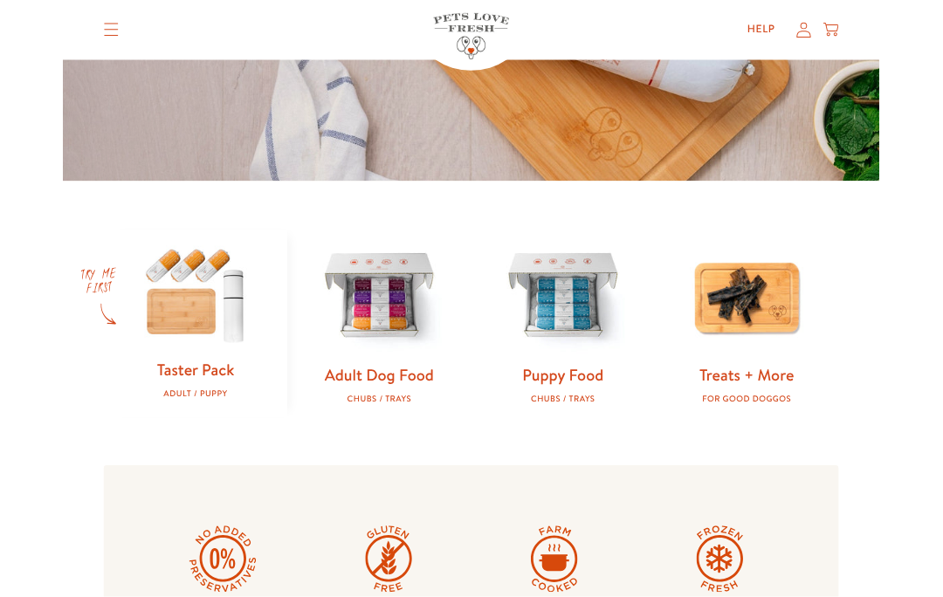
scroll to position [370, 0]
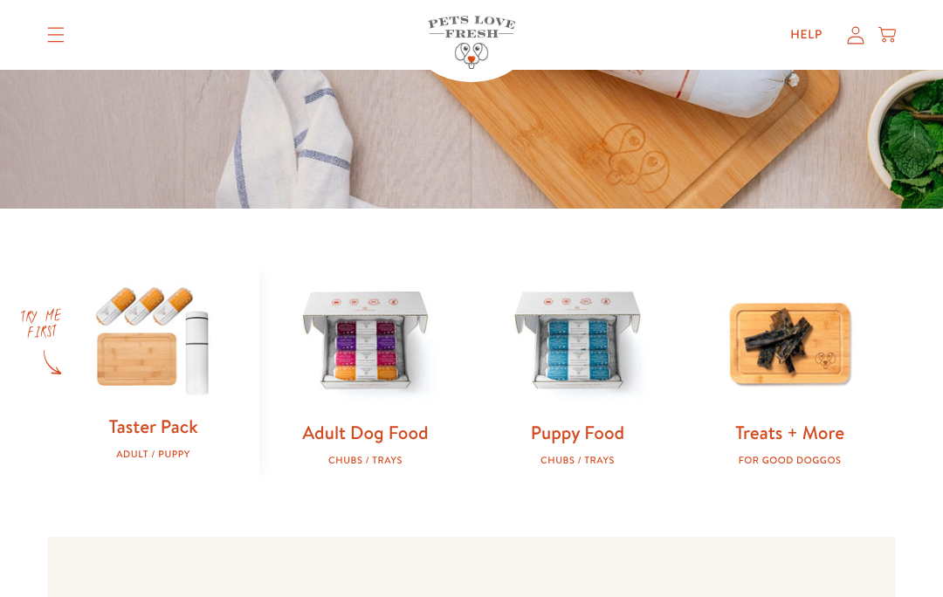
click at [372, 385] on img at bounding box center [365, 342] width 156 height 156
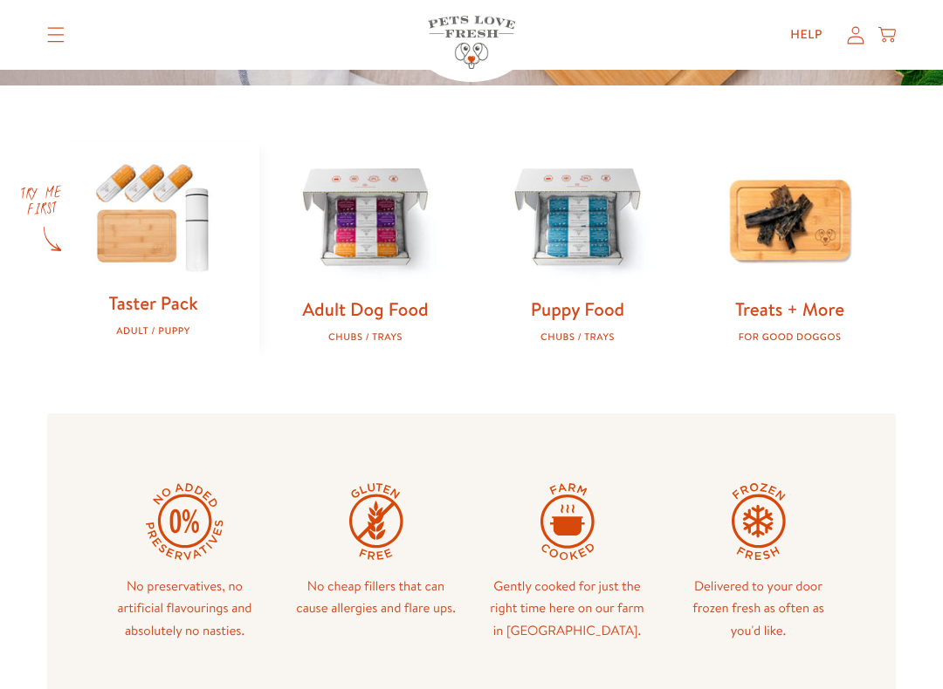
scroll to position [490, 0]
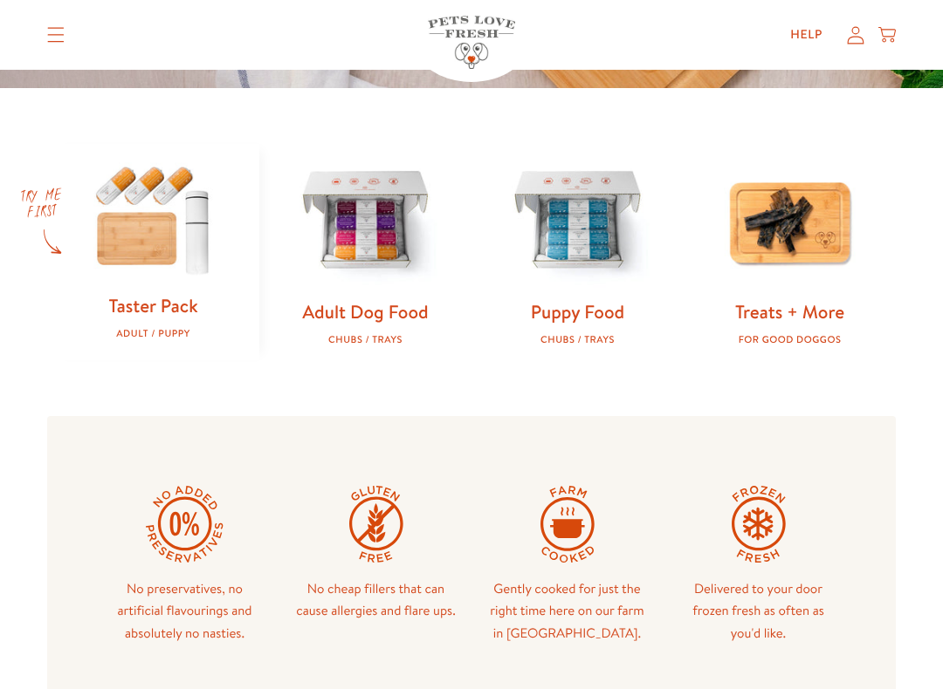
click at [445, 470] on div "No preservatives, no artificial flavourings and absolutely no nasties. No cheap…" at bounding box center [471, 565] width 848 height 298
click at [487, 456] on div "No preservatives, no artificial flavourings and absolutely no nasties. No cheap…" at bounding box center [471, 565] width 848 height 298
click at [148, 300] on link "Taster Pack" at bounding box center [152, 305] width 89 height 25
click at [372, 299] on link "Adult Dog Food" at bounding box center [365, 311] width 126 height 25
click at [375, 187] on img at bounding box center [365, 222] width 156 height 156
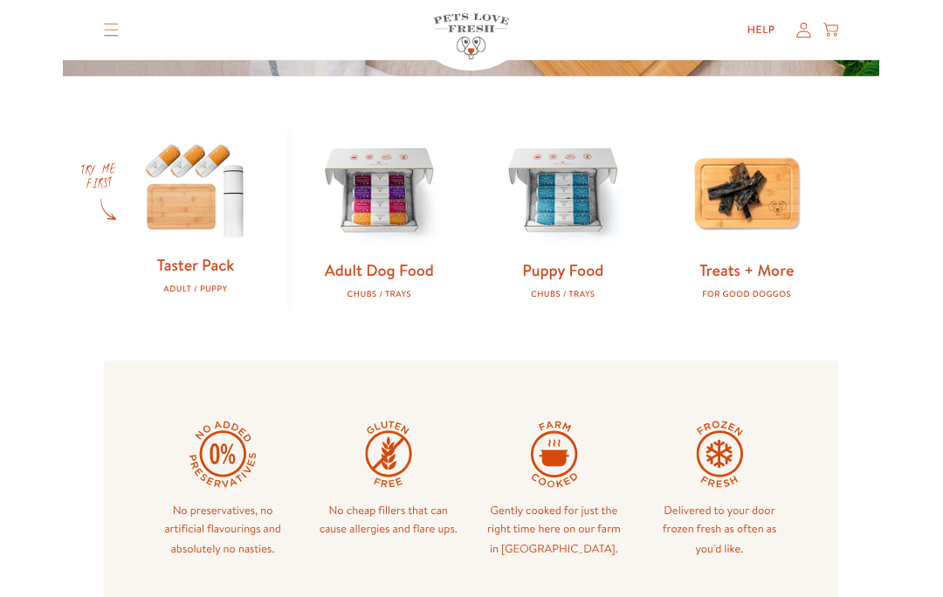
scroll to position [539, 0]
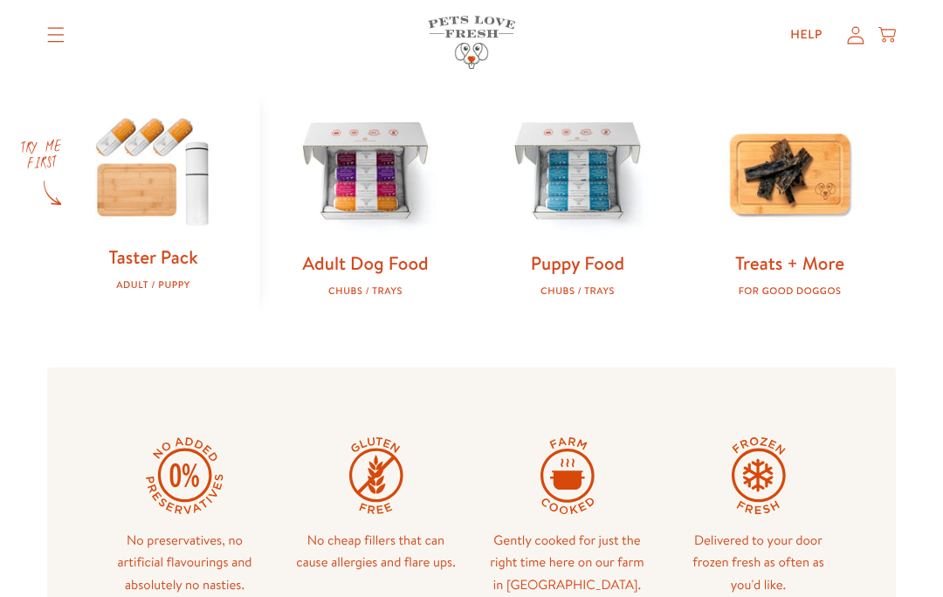
click at [403, 190] on img at bounding box center [365, 173] width 156 height 156
click at [400, 260] on link "Adult Dog Food" at bounding box center [365, 262] width 126 height 25
click at [384, 187] on img at bounding box center [365, 173] width 156 height 156
click at [387, 190] on img at bounding box center [365, 173] width 156 height 156
click at [385, 177] on img at bounding box center [365, 173] width 156 height 156
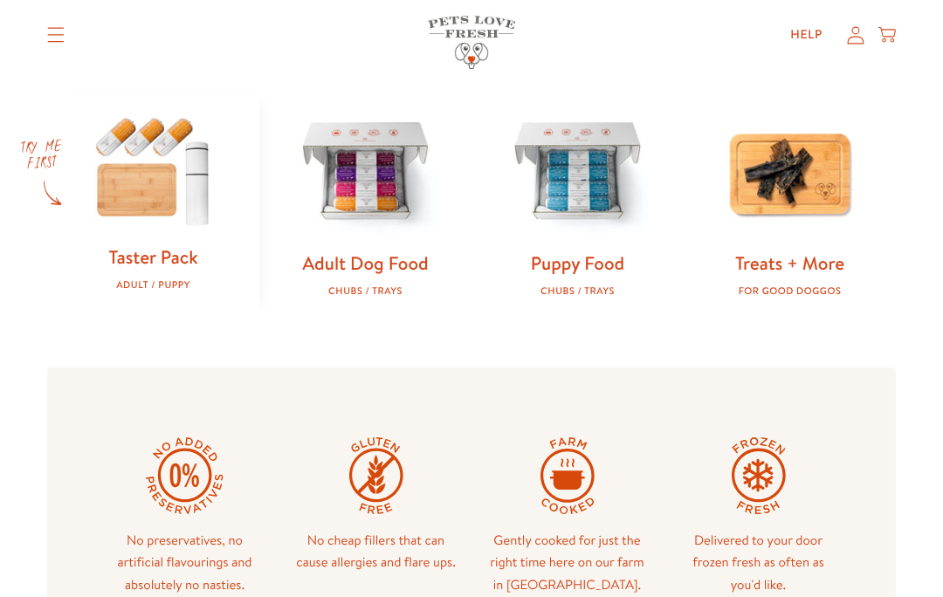
click at [387, 181] on img at bounding box center [365, 173] width 156 height 156
click at [388, 195] on img at bounding box center [365, 173] width 156 height 156
click at [380, 230] on img at bounding box center [365, 173] width 156 height 156
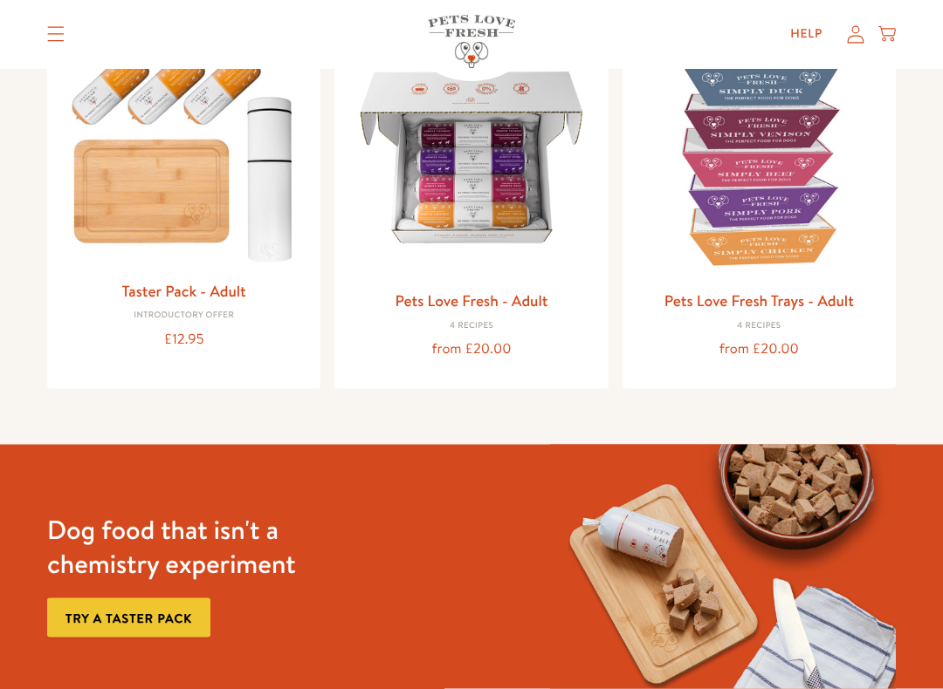
scroll to position [246, 0]
click at [470, 209] on img at bounding box center [470, 156] width 245 height 245
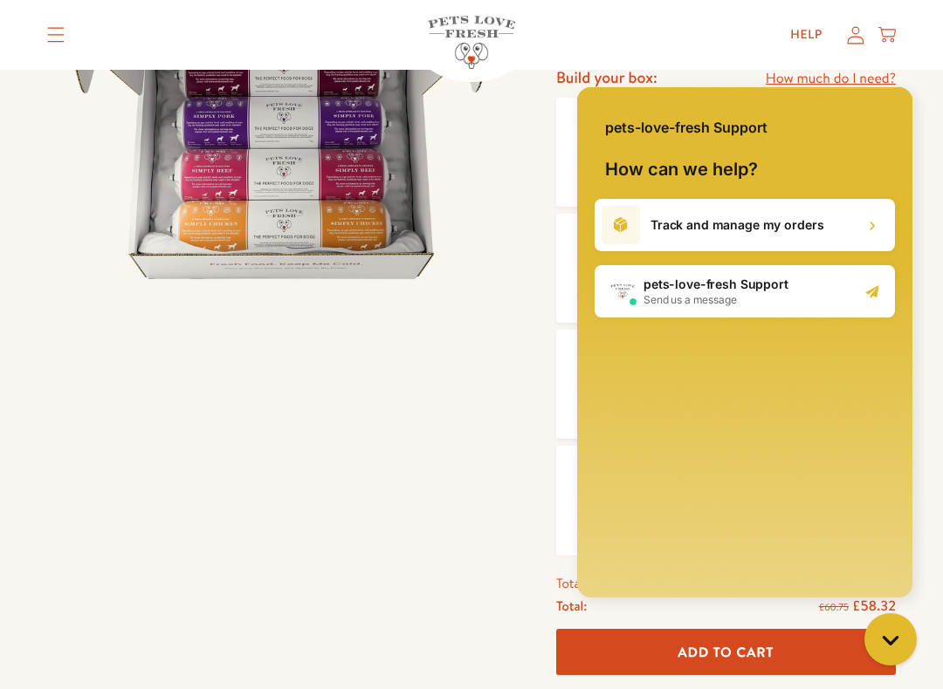
click at [925, 57] on div "Close dialog Want 10% off the Taster Pack? YES NO Submit" at bounding box center [471, 344] width 943 height 689
click at [913, 596] on div "Chat with us" at bounding box center [890, 639] width 70 height 65
click at [488, 389] on div at bounding box center [294, 412] width 495 height 1058
click at [498, 370] on div at bounding box center [294, 412] width 495 height 1058
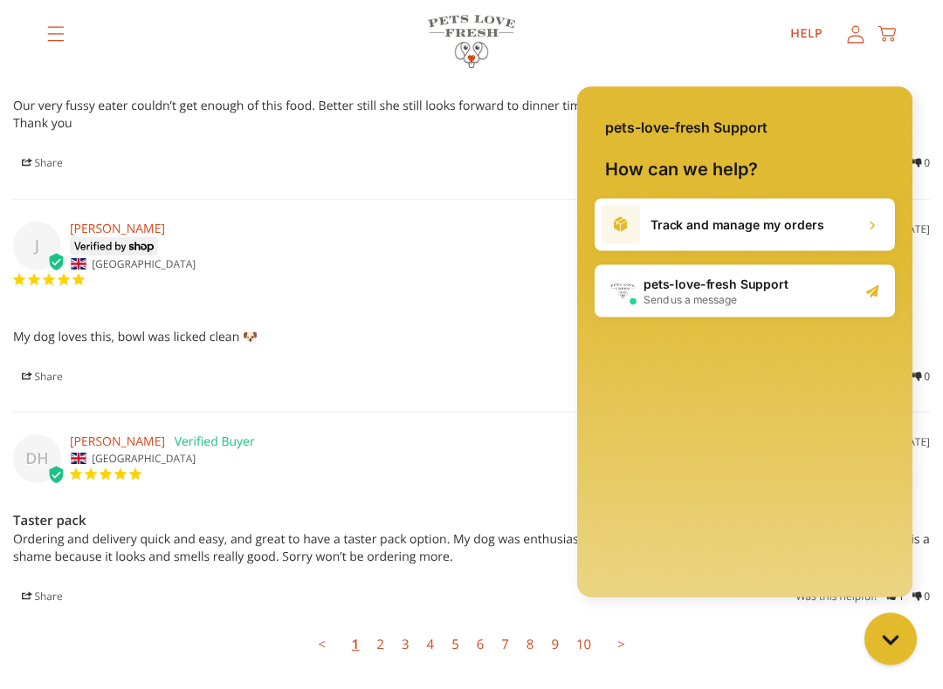
scroll to position [4577, 0]
click at [843, 307] on div "pets-love-fresh Support Send us a message" at bounding box center [744, 290] width 300 height 52
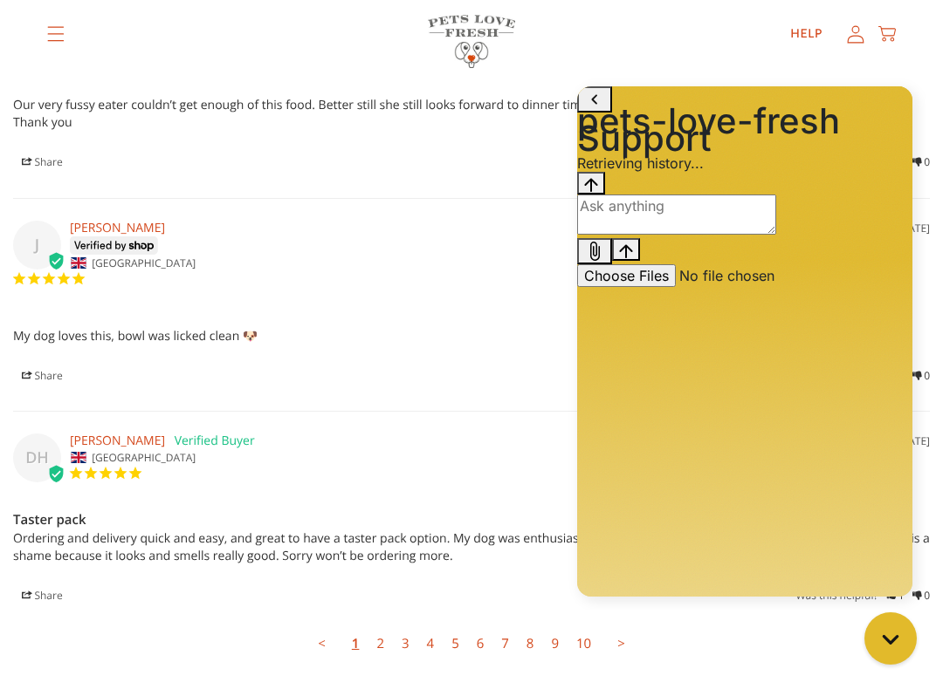
click at [842, 172] on div "Conversation messages" at bounding box center [744, 172] width 335 height 0
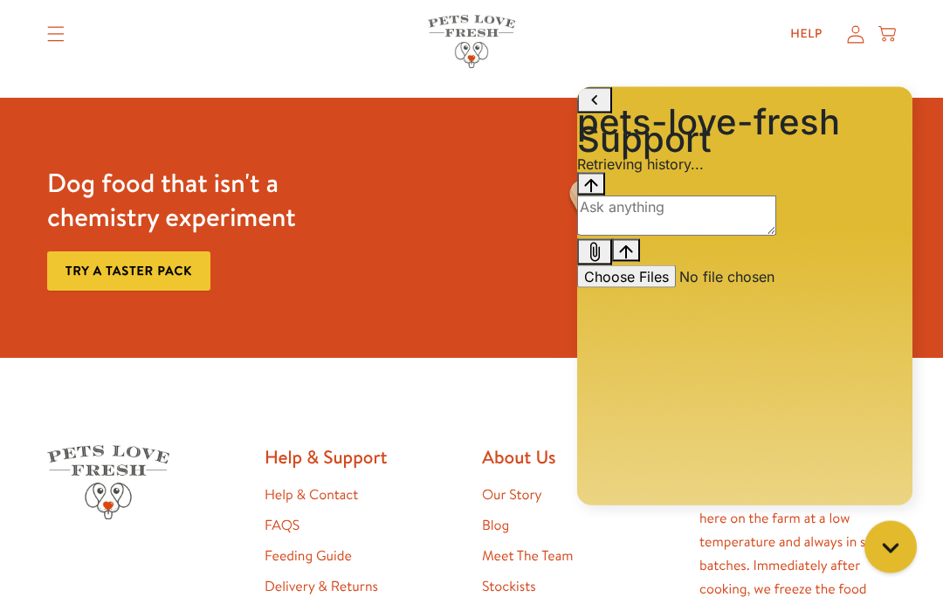
scroll to position [5180, 0]
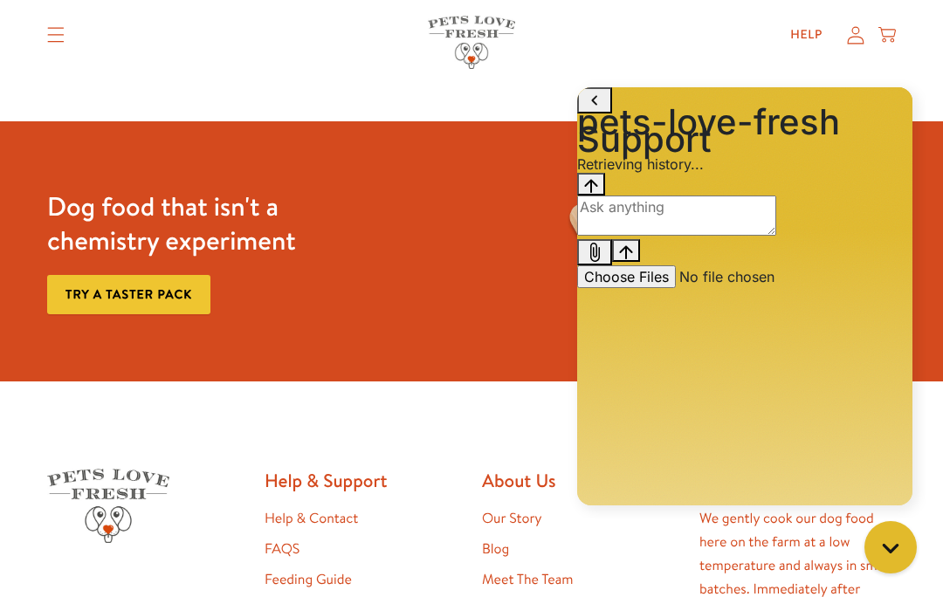
click at [646, 113] on h1 "pets-love-fresh Support" at bounding box center [744, 130] width 335 height 35
click at [772, 118] on div "pets-love-fresh Support" at bounding box center [744, 117] width 335 height 61
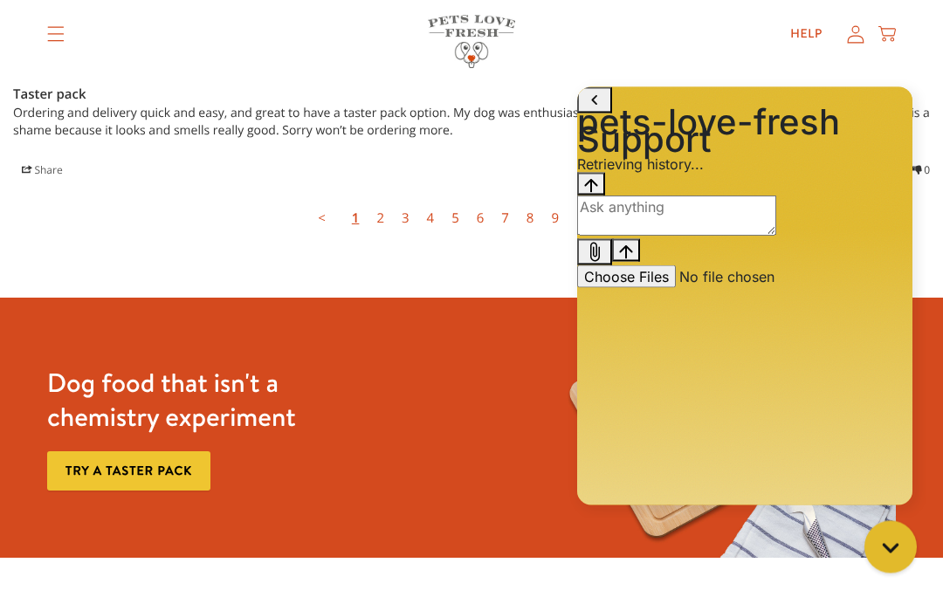
scroll to position [4999, 0]
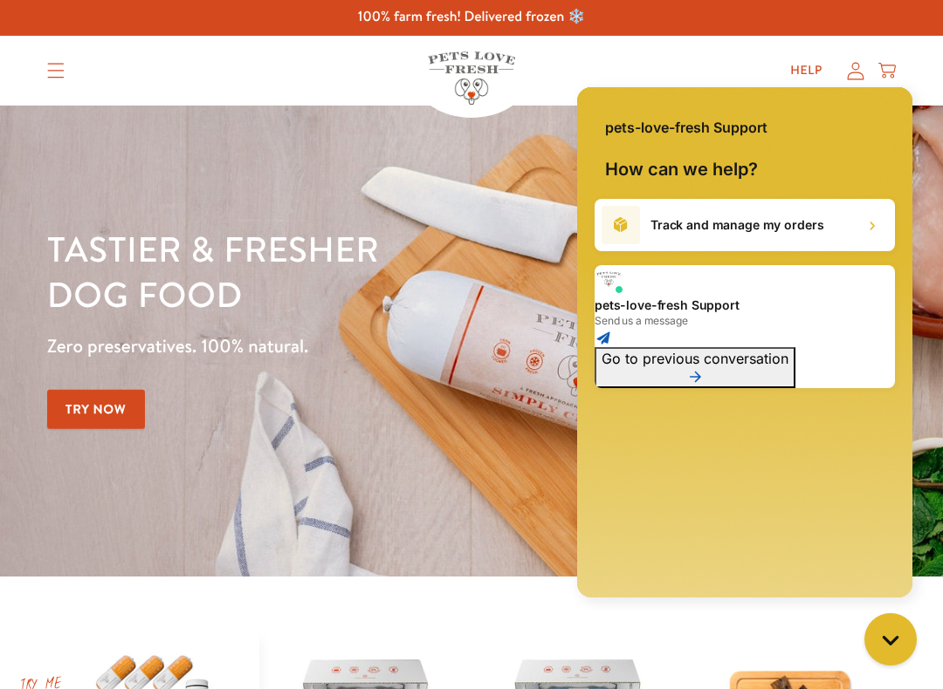
click at [145, 396] on link "Try Now" at bounding box center [96, 409] width 98 height 39
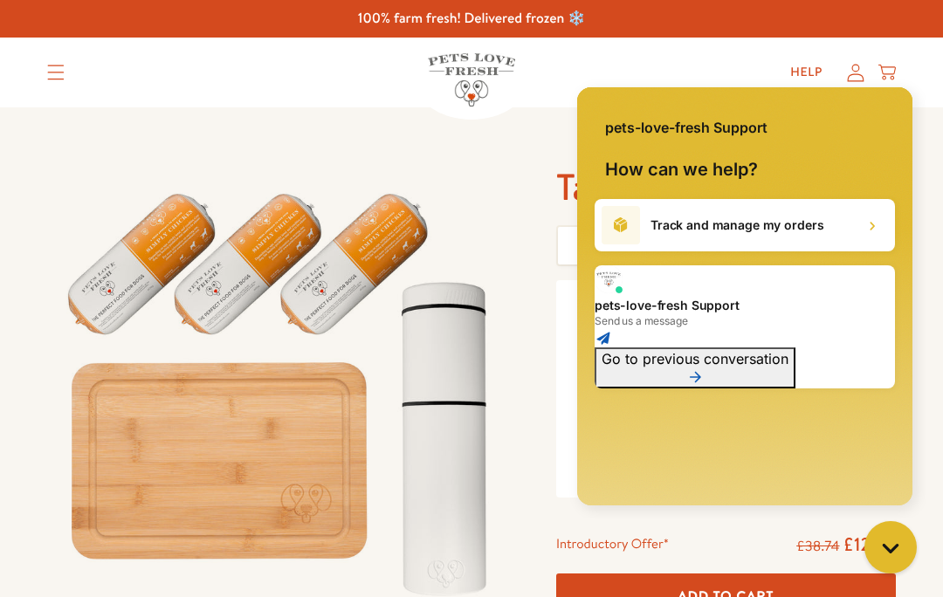
click at [556, 355] on div "What’s Inside: Everything you need to start feeding your dog 100% fresh, natura…" at bounding box center [725, 388] width 339 height 217
click at [560, 403] on div "What’s Inside: Everything you need to start feeding your dog 100% fresh, natura…" at bounding box center [725, 388] width 339 height 217
click at [566, 396] on div "pets-love-fresh Support How can we help? Track and manage my orders pets-love-f…" at bounding box center [744, 299] width 361 height 440
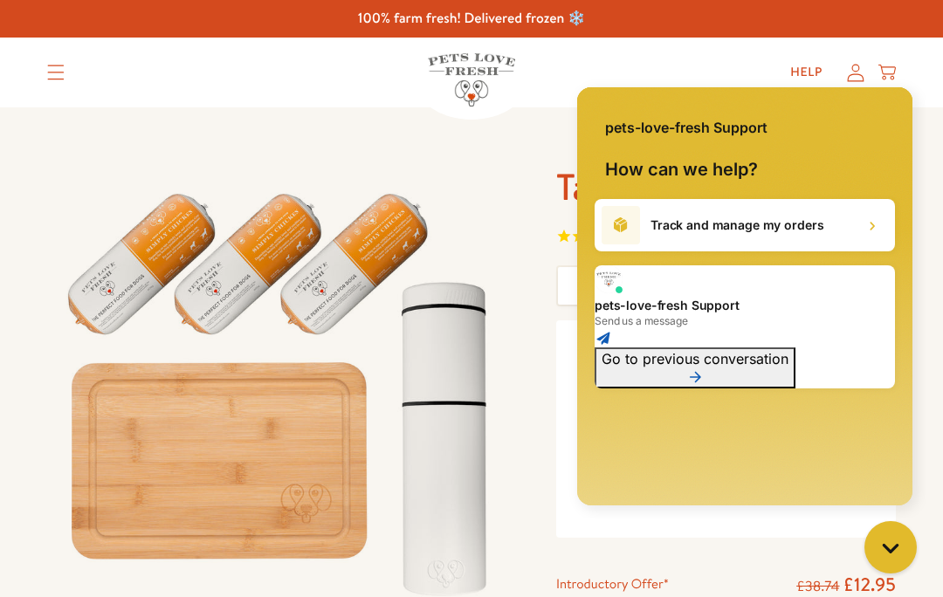
click at [894, 537] on div "Close gorgias live chat" at bounding box center [890, 547] width 35 height 35
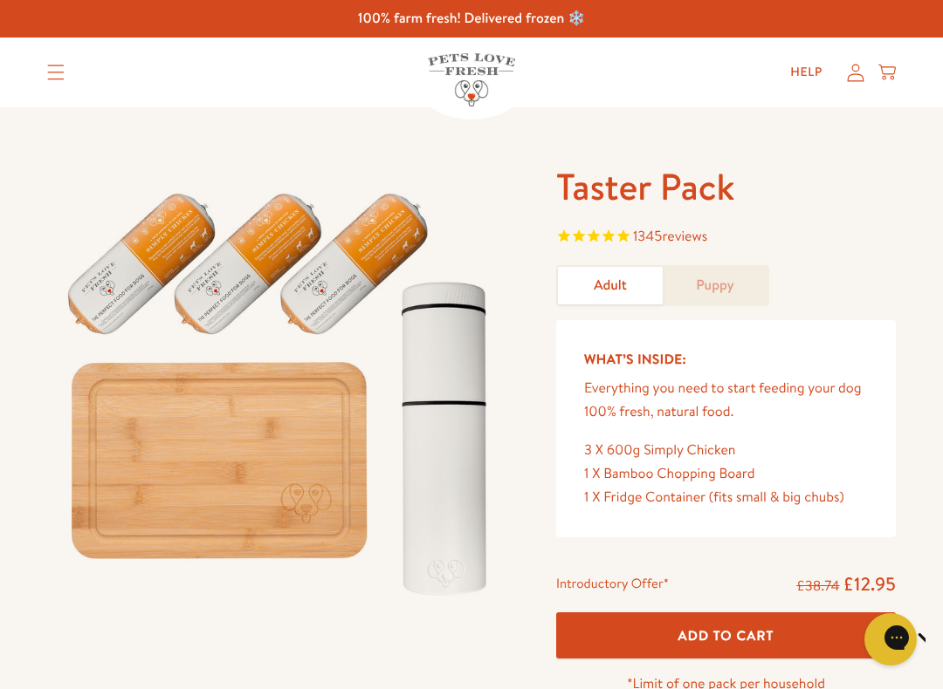
click at [751, 456] on div "3 X 600g Simply Chicken" at bounding box center [726, 451] width 284 height 24
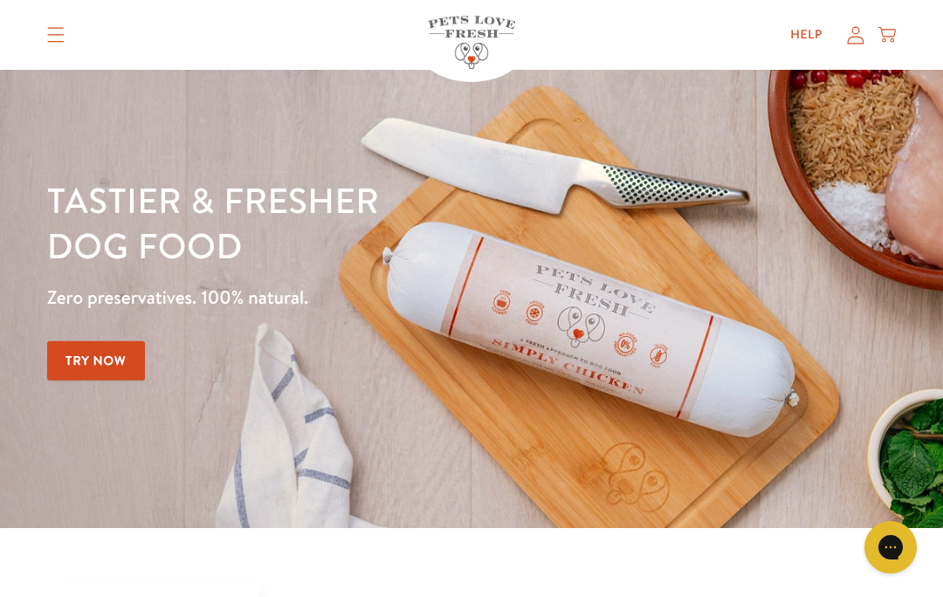
click at [888, 35] on icon at bounding box center [886, 34] width 17 height 19
click at [75, 35] on summary "Translation missing: en.sections.header.menu" at bounding box center [55, 35] width 45 height 44
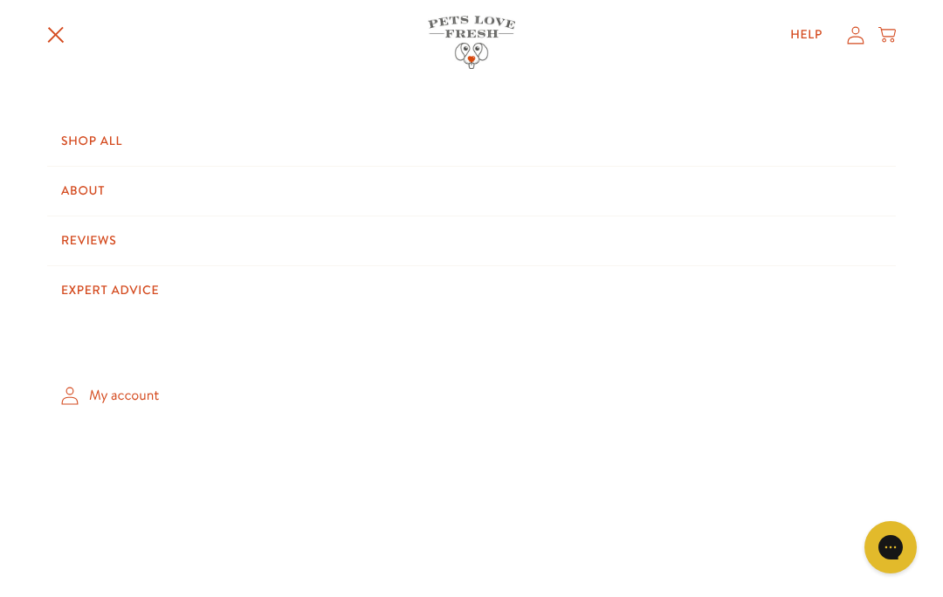
click at [53, 34] on icon "Translation missing: en.sections.header.menu" at bounding box center [55, 34] width 17 height 17
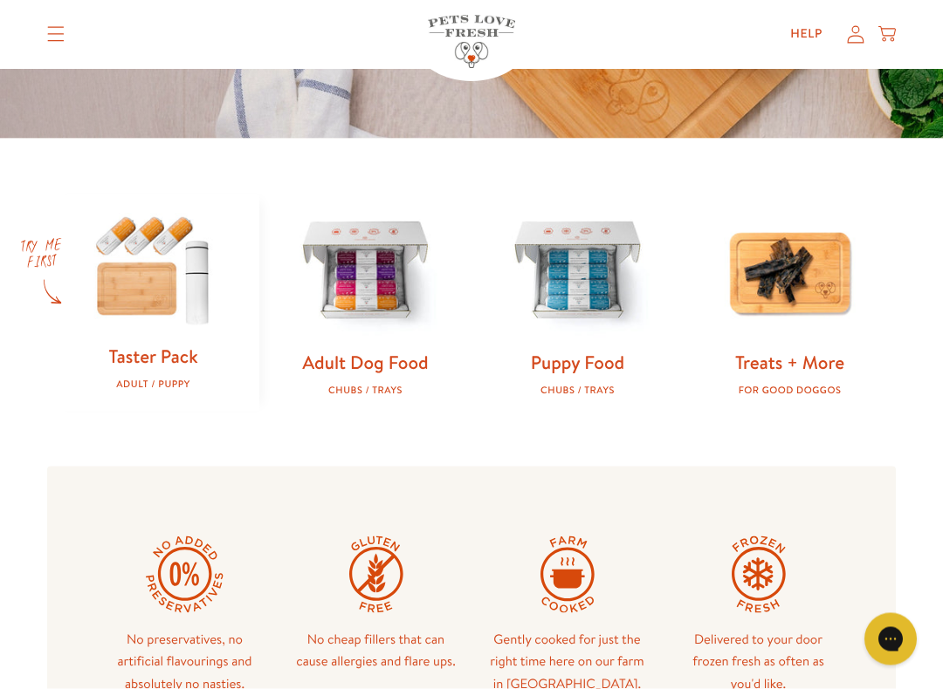
scroll to position [441, 0]
click at [388, 314] on img at bounding box center [365, 272] width 156 height 156
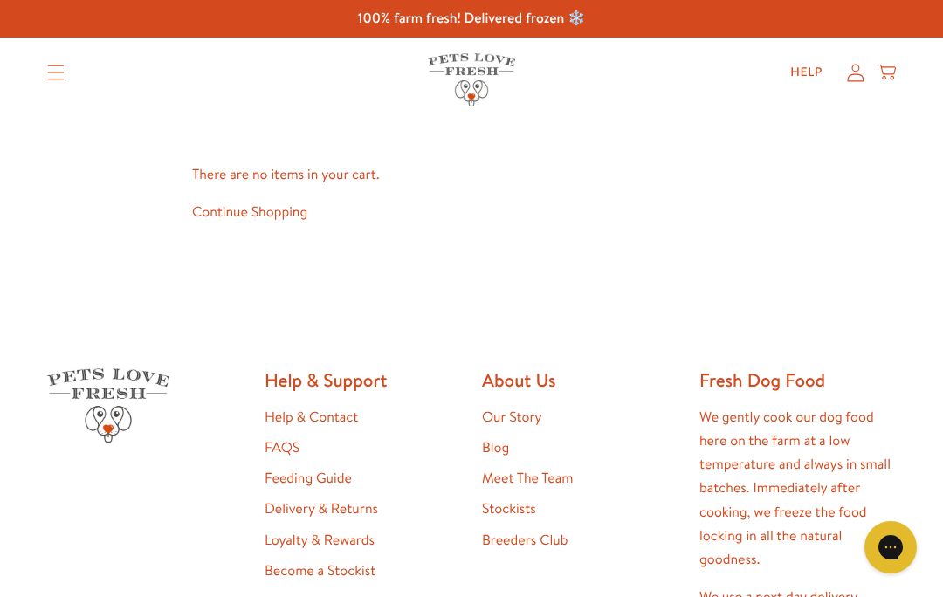
click at [349, 473] on link "Feeding Guide" at bounding box center [307, 478] width 87 height 19
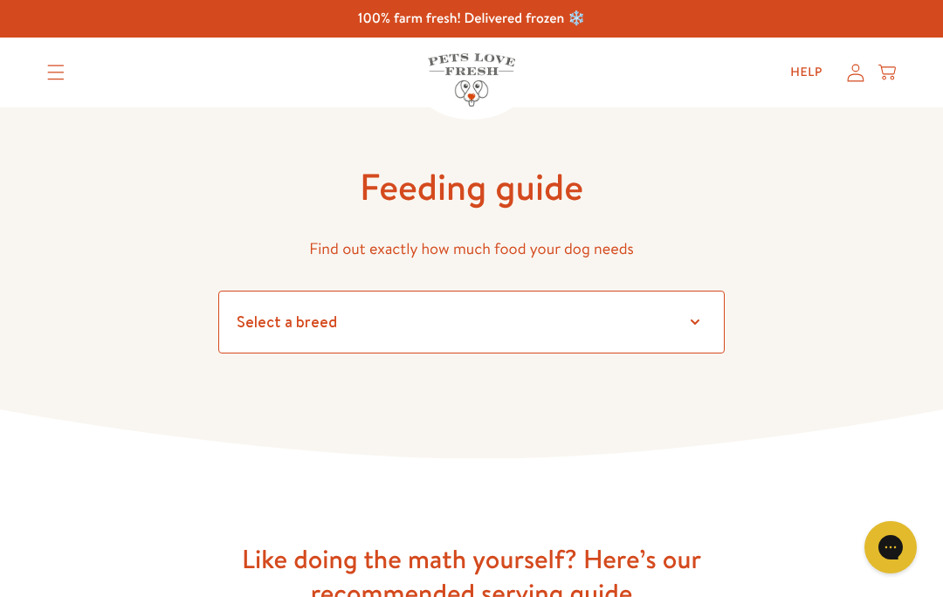
click at [389, 323] on select "Select a breed Affenpinscher Afghan hound Airedale terrier Akita Alaskan Malamu…" at bounding box center [471, 322] width 506 height 63
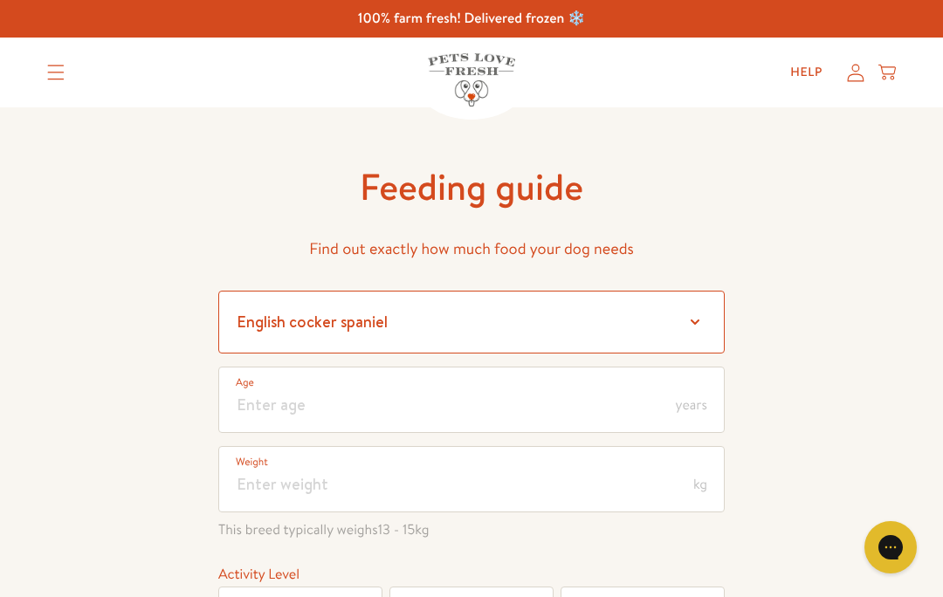
click at [696, 307] on select "Select a breed Affenpinscher Afghan hound Airedale terrier Akita Alaskan Malamu…" at bounding box center [471, 322] width 506 height 63
click at [697, 315] on select "Select a breed Affenpinscher Afghan hound Airedale terrier Akita Alaskan Malamu…" at bounding box center [471, 322] width 506 height 63
select select "6"
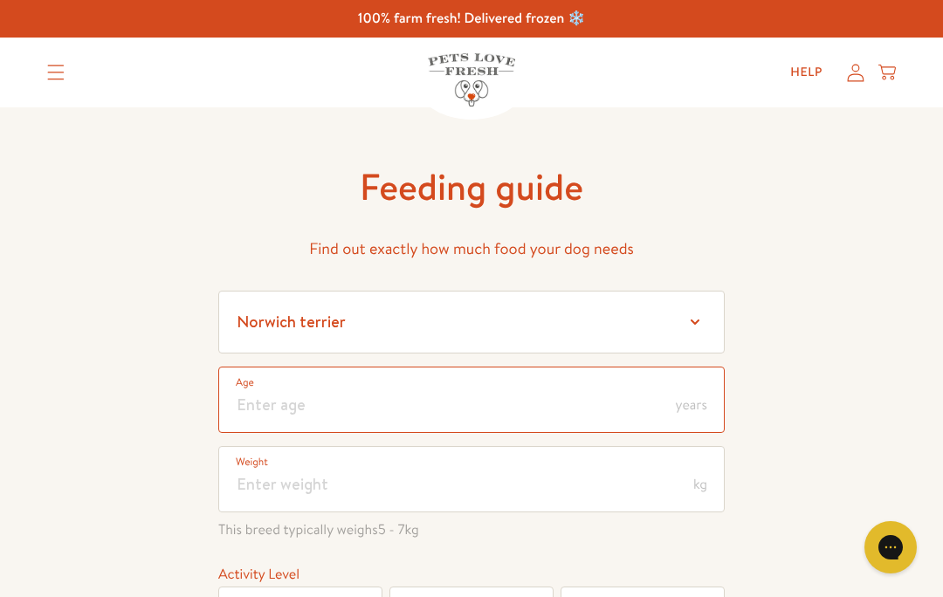
click at [320, 399] on input "number" at bounding box center [471, 400] width 506 height 66
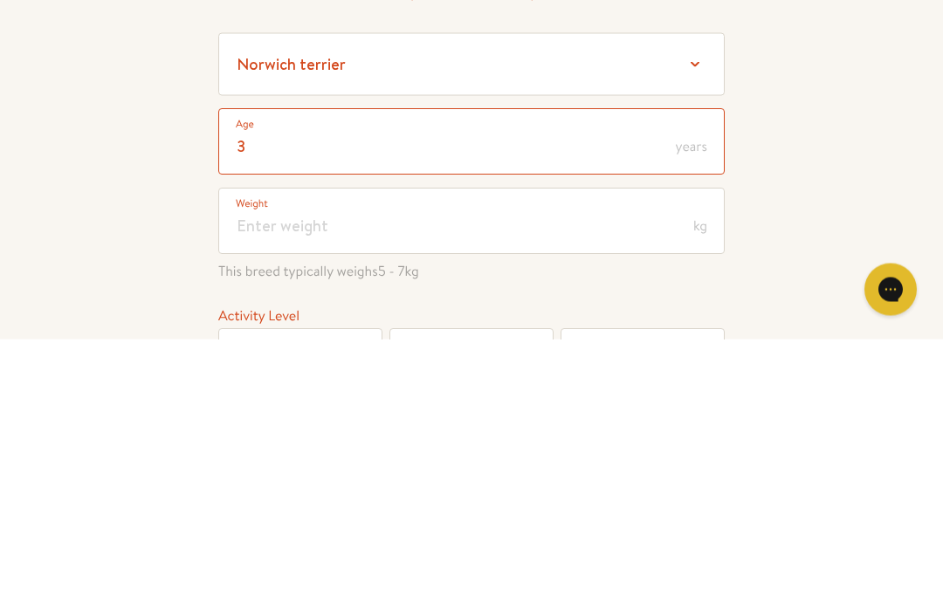
type input "3"
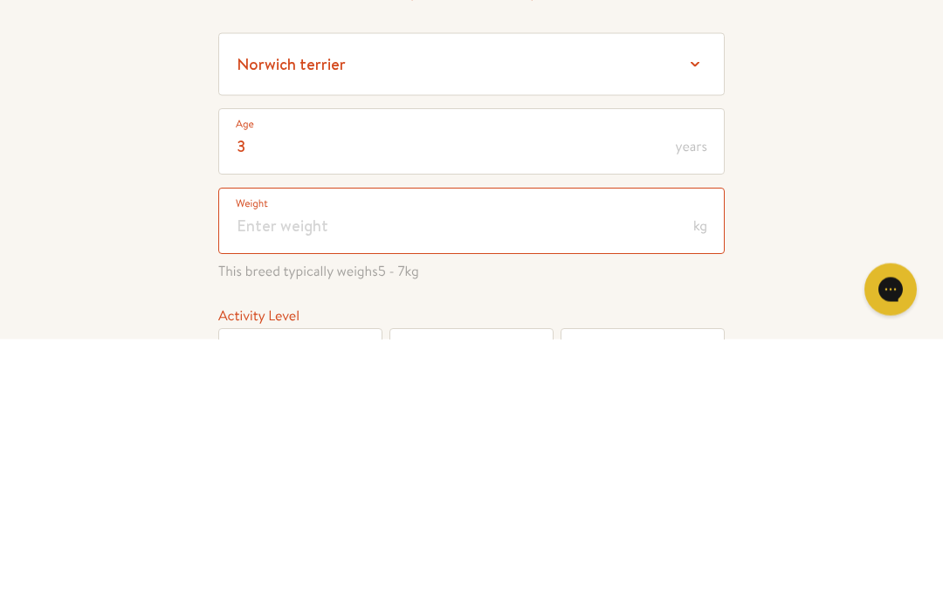
click at [295, 446] on input "number" at bounding box center [471, 479] width 506 height 66
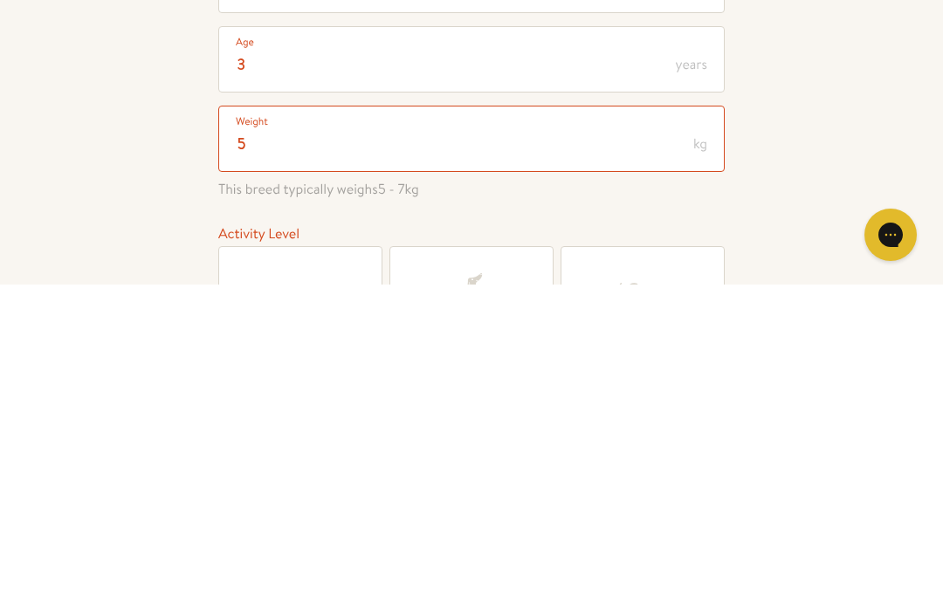
type input "5"
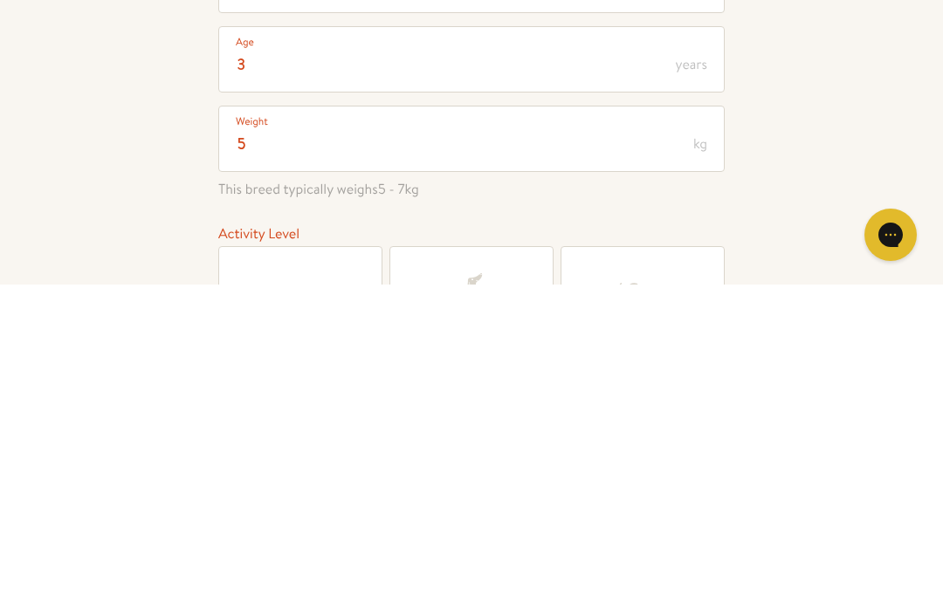
click at [570, 339] on div "3 Age years 5 Weight kg This breed typically weighs 5 - 7 kg Activity Level Laz…" at bounding box center [471, 547] width 506 height 417
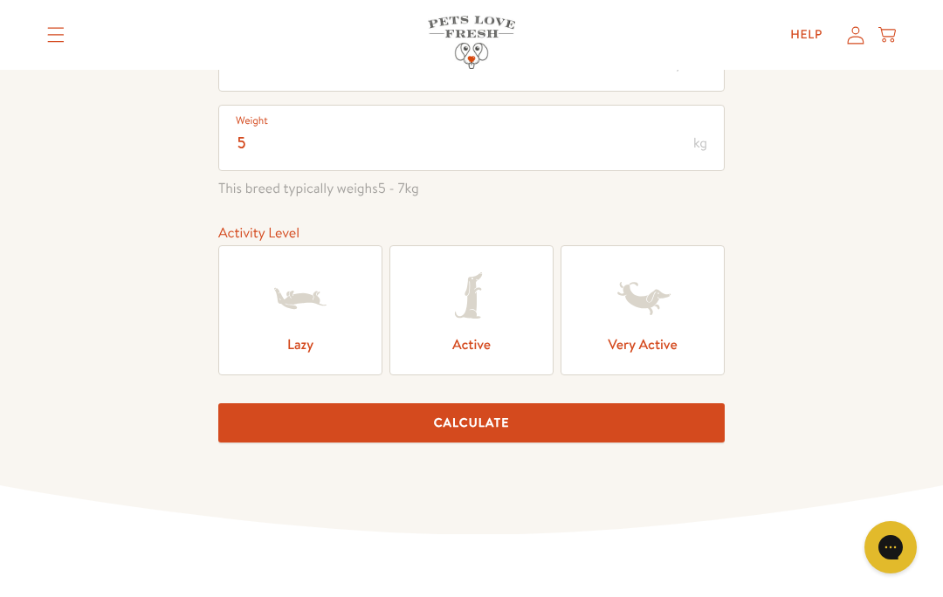
click at [329, 305] on icon at bounding box center [300, 299] width 70 height 70
click at [0, 0] on input "Lazy" at bounding box center [0, 0] width 0 height 0
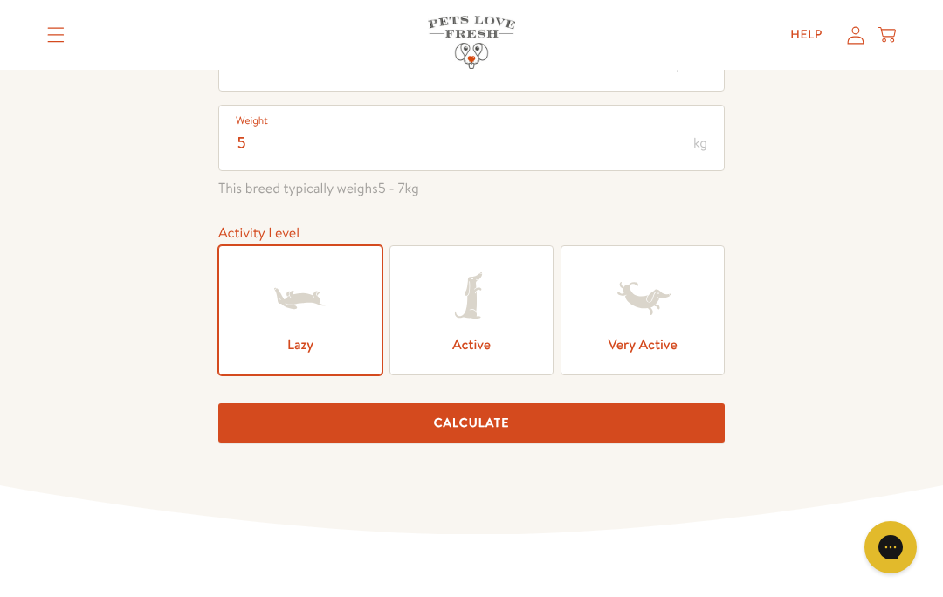
click at [641, 433] on button "Calculate" at bounding box center [471, 422] width 506 height 39
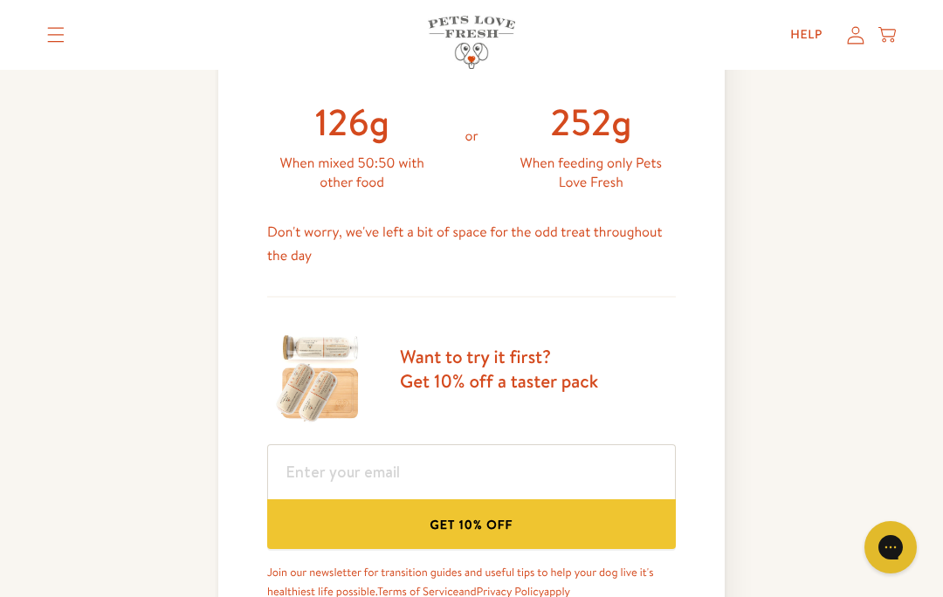
scroll to position [847, 0]
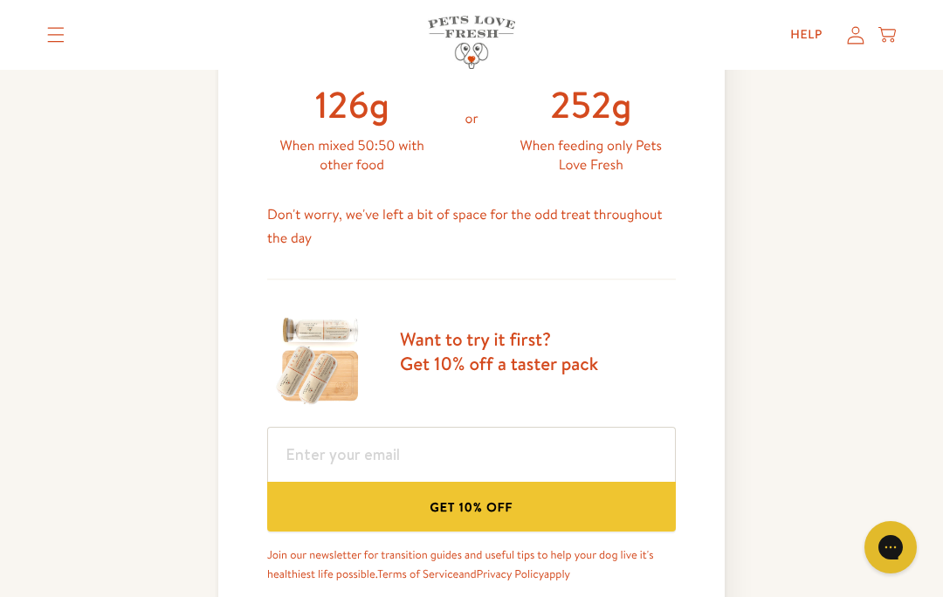
click at [648, 410] on div "Want to try it first? Get 10% off a taster pack" at bounding box center [471, 360] width 408 height 105
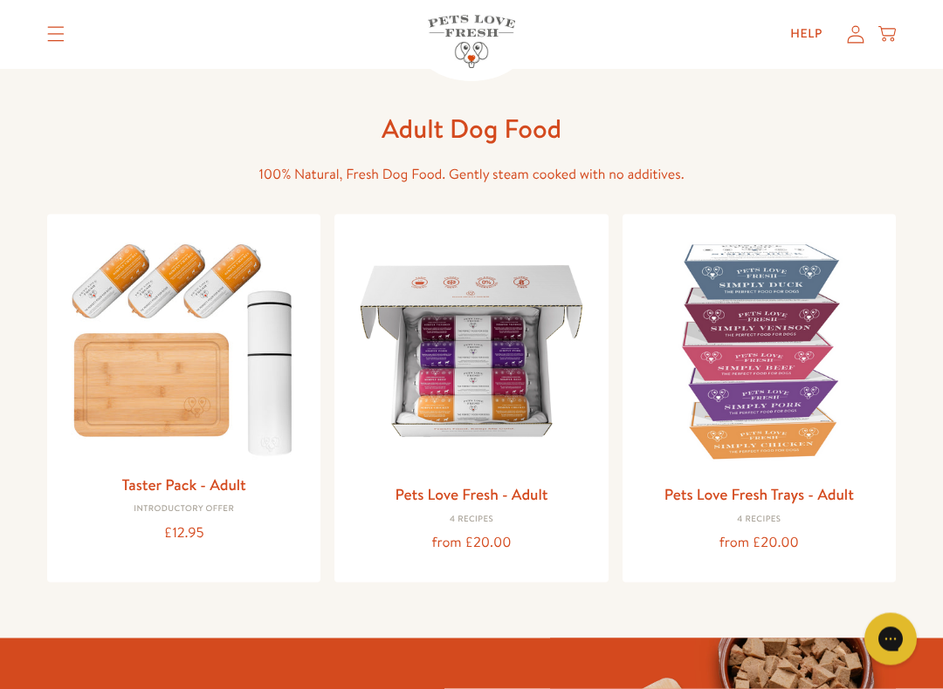
scroll to position [52, 0]
click at [502, 395] on img at bounding box center [470, 350] width 245 height 245
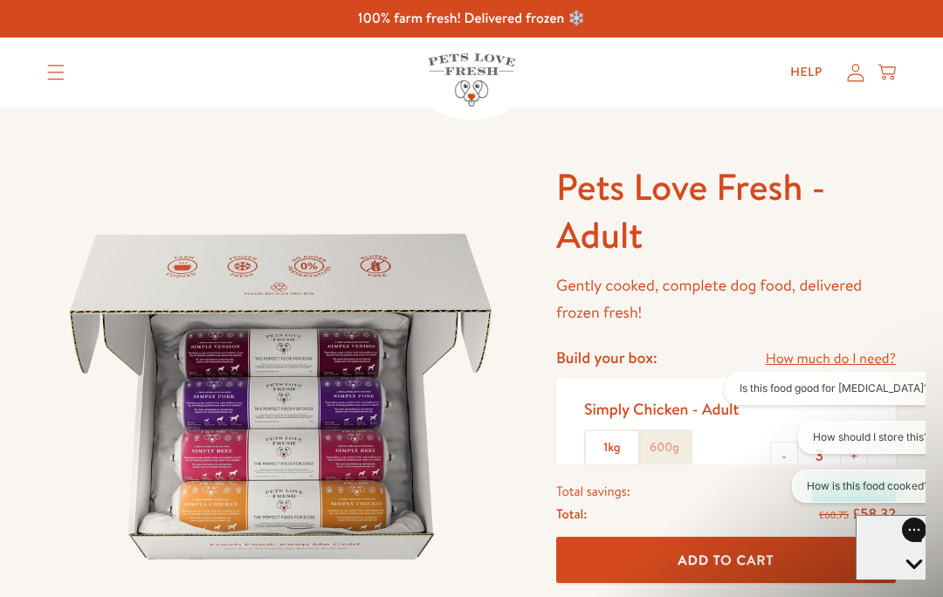
click at [679, 442] on label "600g" at bounding box center [664, 447] width 52 height 33
click at [0, 0] on input "600g" at bounding box center [0, 0] width 0 height 0
click at [896, 432] on button "How should I store this?" at bounding box center [871, 437] width 146 height 33
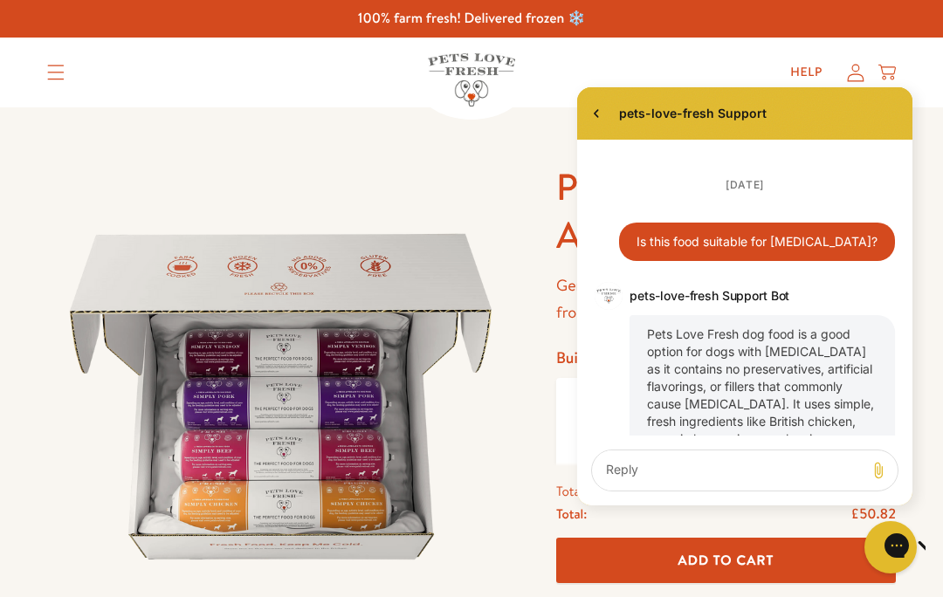
scroll to position [575, 0]
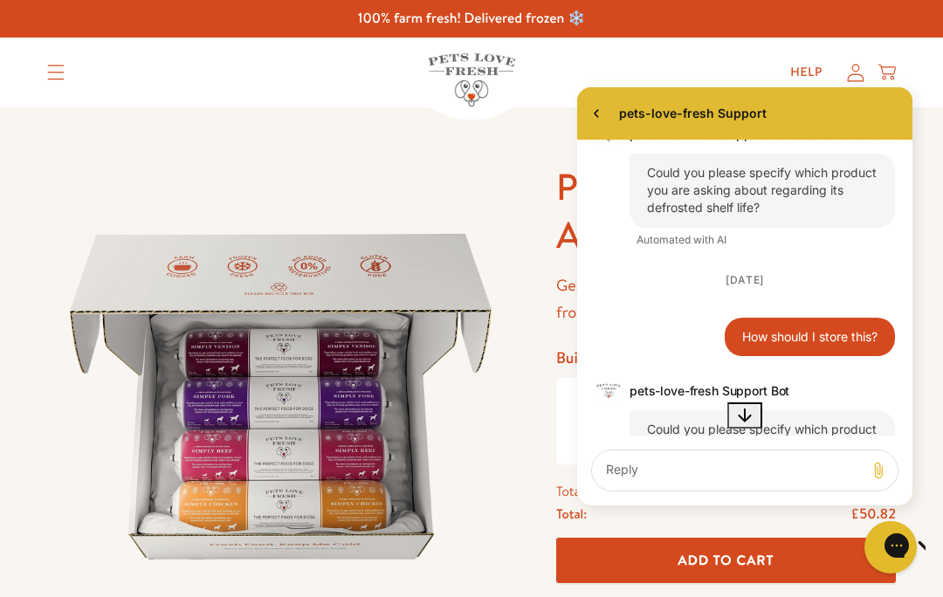
click at [566, 420] on div "pets-love-fresh Support History has been fetched August 2 7:04 PM. You said: Is…" at bounding box center [744, 299] width 361 height 440
click at [909, 140] on div "August 2 7:04 PM. You said: Is this food suitable for allergies? 07:04 PM pets-…" at bounding box center [744, 73] width 335 height 1016
click at [892, 215] on div "Could you please specify which product you are asking about regarding its defro…" at bounding box center [761, 190] width 265 height 73
click at [566, 140] on div "pets-love-fresh Support History has been fetched August 2 7:04 PM. You said: Is…" at bounding box center [744, 299] width 361 height 440
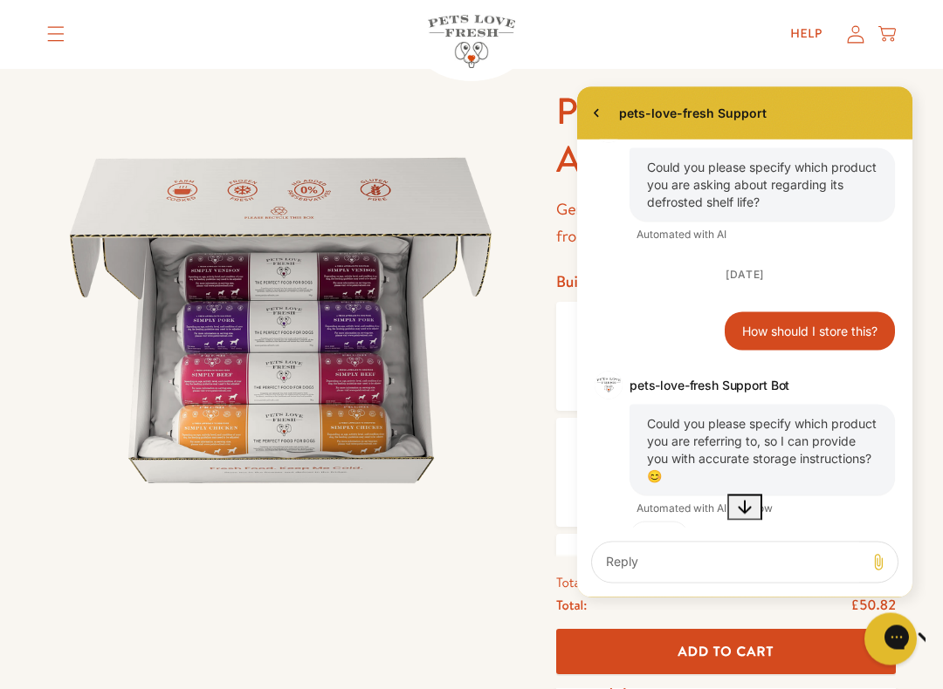
scroll to position [76, 0]
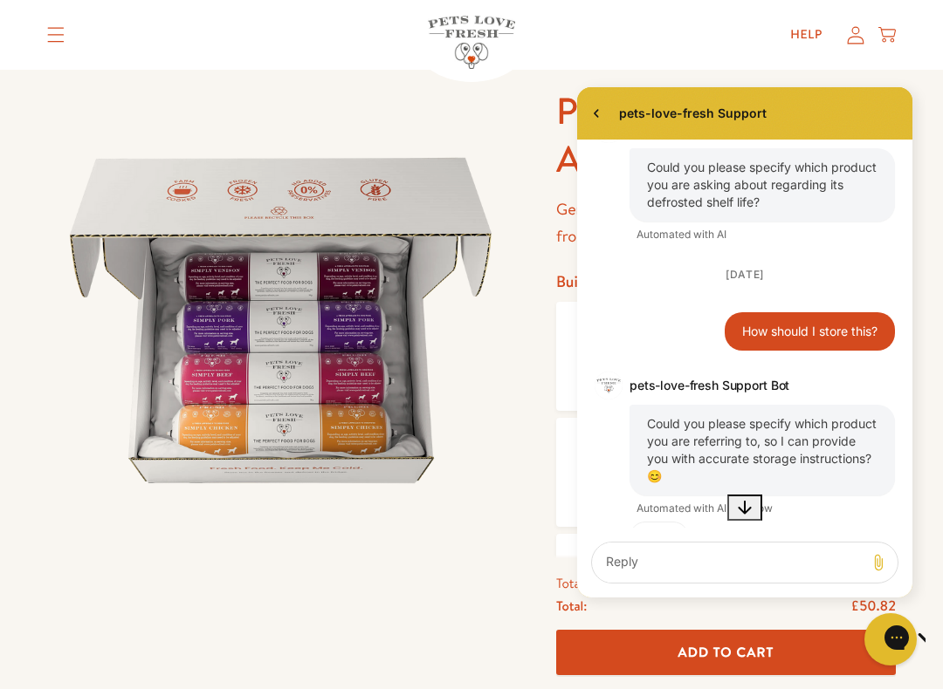
click at [512, 378] on img at bounding box center [280, 320] width 467 height 467
click at [509, 401] on img at bounding box center [280, 320] width 467 height 467
click at [556, 476] on div "Simply Beef - Adult 1kg 600g - 1 +" at bounding box center [725, 472] width 339 height 109
click at [523, 485] on div at bounding box center [294, 595] width 495 height 1016
click at [529, 478] on div at bounding box center [294, 595] width 495 height 1016
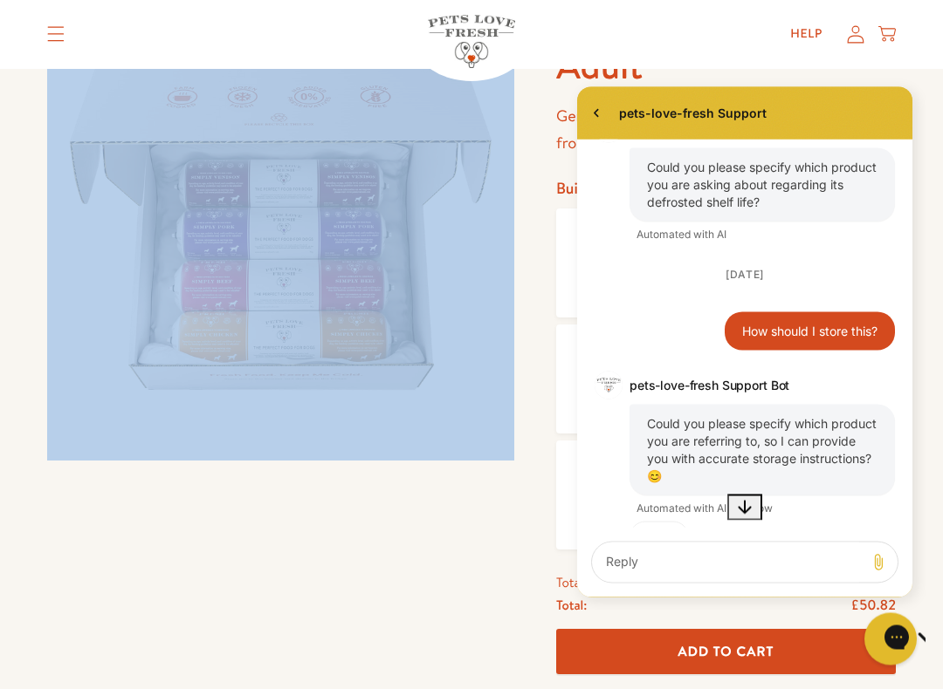
scroll to position [168, 0]
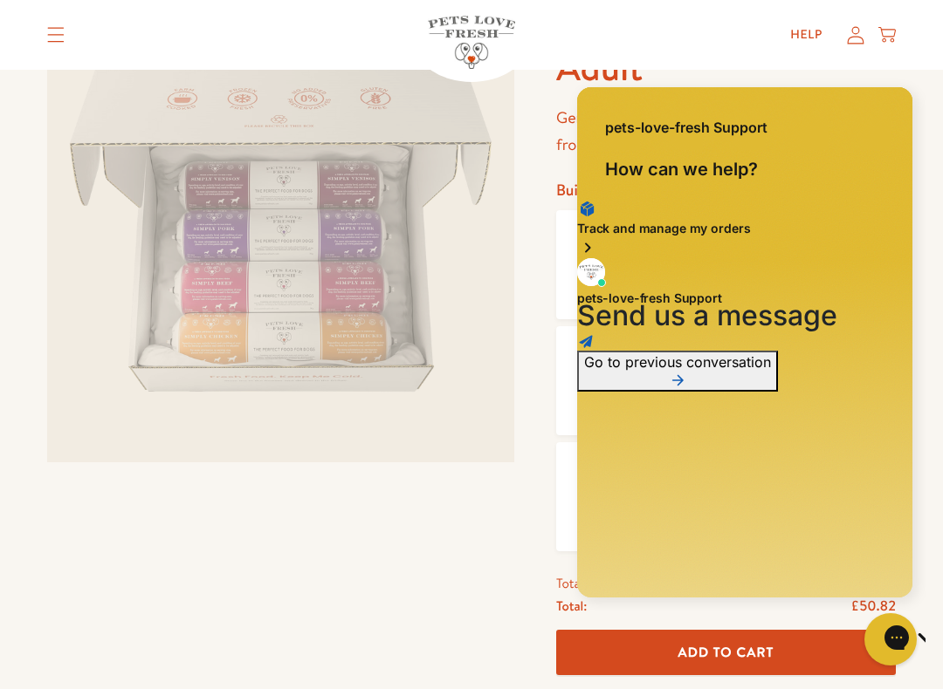
click at [597, 392] on div "Track and manage my orders pets-love-fresh Support Send us a message Go to prev…" at bounding box center [744, 295] width 335 height 193
click at [716, 58] on div "Shop All About Reviews Expert Advice My account Shop All About Reviews Expert A…" at bounding box center [471, 35] width 848 height 70
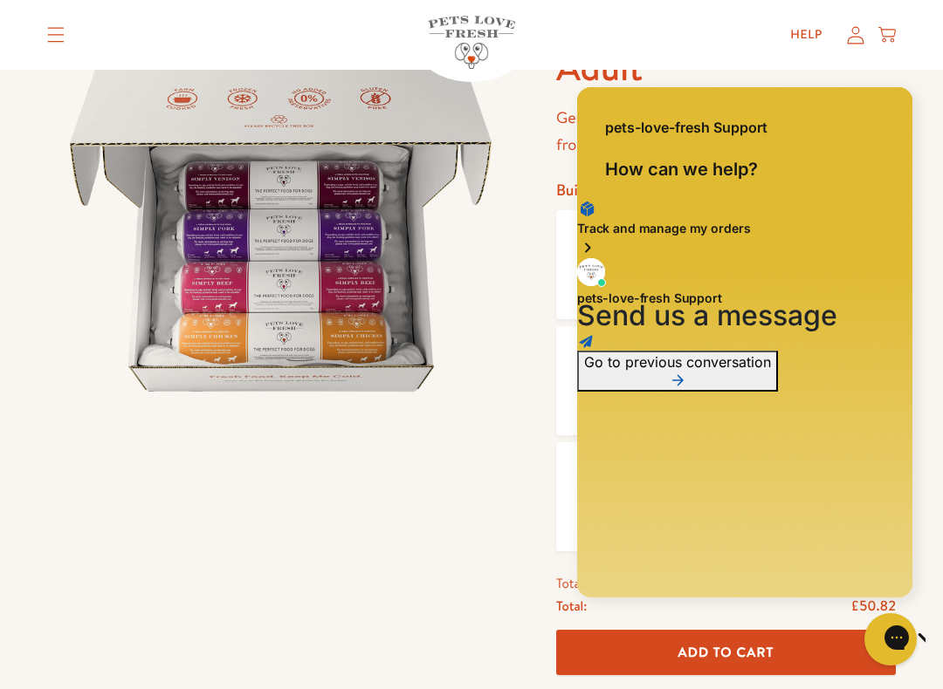
click at [731, 36] on div "Help My account Cart" at bounding box center [711, 34] width 367 height 35
click at [525, 258] on div at bounding box center [294, 504] width 495 height 1016
click at [545, 257] on div "Pets Love Fresh - Adult Gently cooked, complete dog food, delivered frozen fres…" at bounding box center [718, 504] width 353 height 1016
click at [551, 273] on div "Pets Love Fresh - Adult Gently cooked, complete dog food, delivered frozen fres…" at bounding box center [718, 504] width 353 height 1016
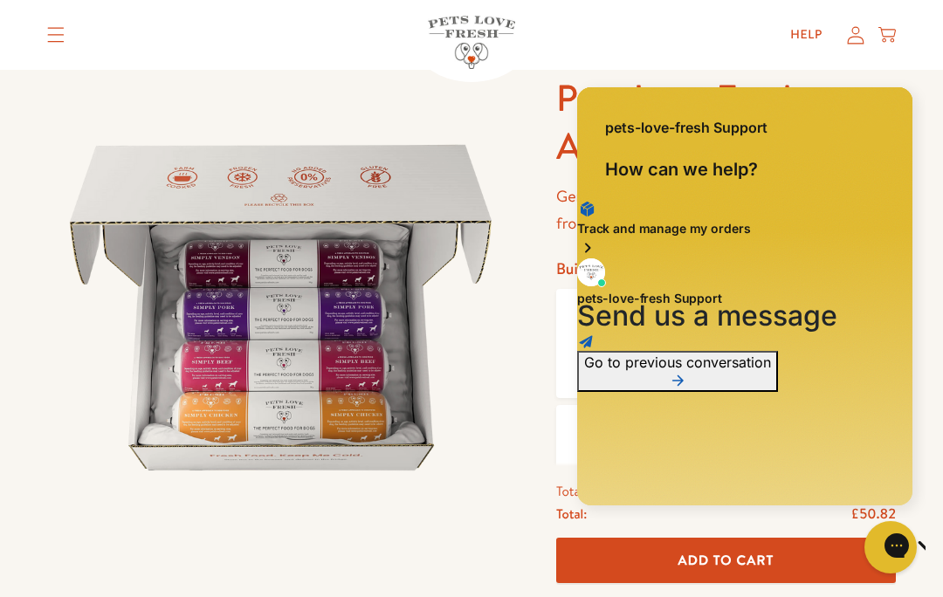
scroll to position [88, 0]
click at [360, 364] on img at bounding box center [280, 308] width 467 height 467
click at [372, 357] on img at bounding box center [280, 308] width 467 height 467
click at [369, 350] on img at bounding box center [280, 308] width 467 height 467
click at [367, 320] on img at bounding box center [280, 308] width 467 height 467
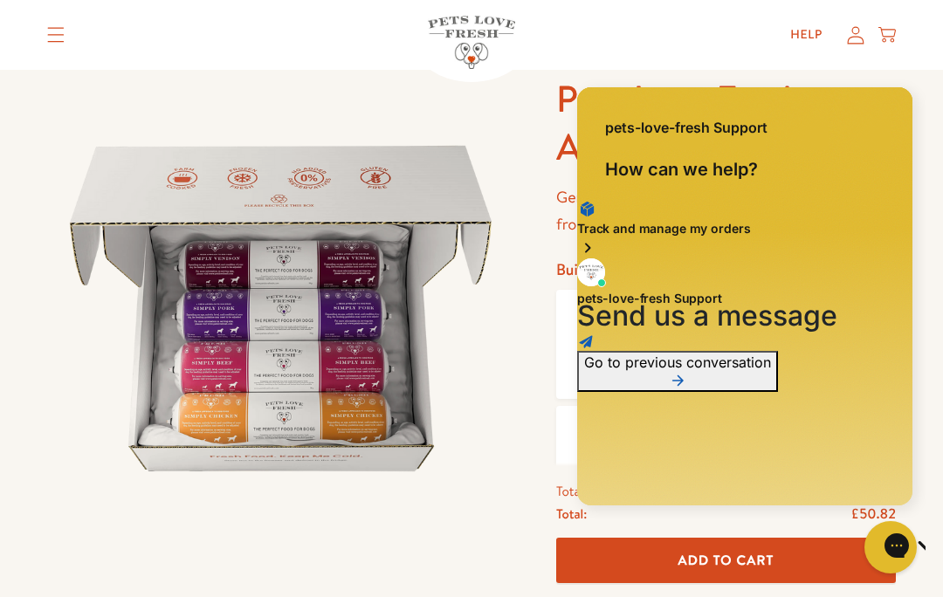
click at [367, 282] on img at bounding box center [280, 308] width 467 height 467
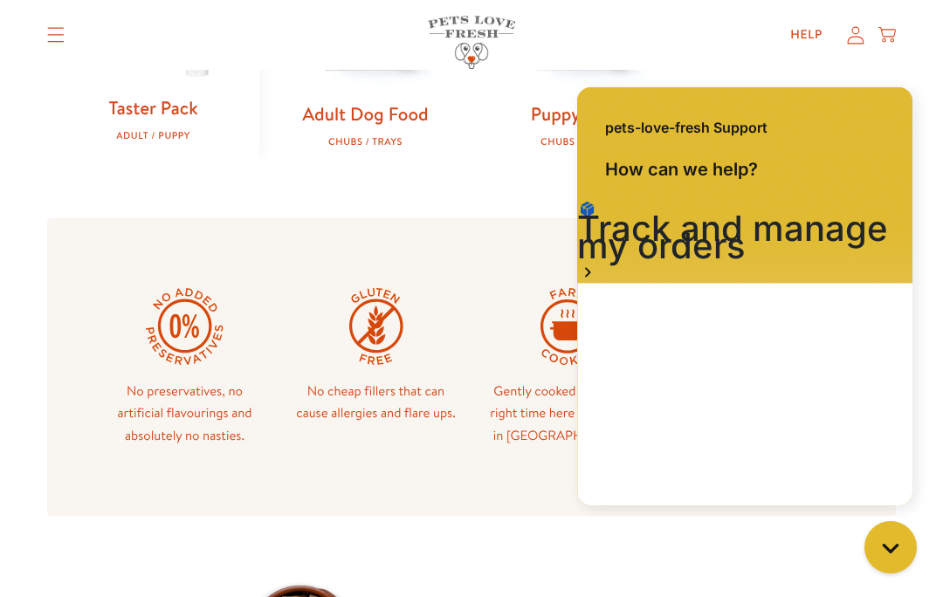
scroll to position [688, 0]
click at [884, 549] on icon "Close gorgias live chat" at bounding box center [889, 546] width 17 height 17
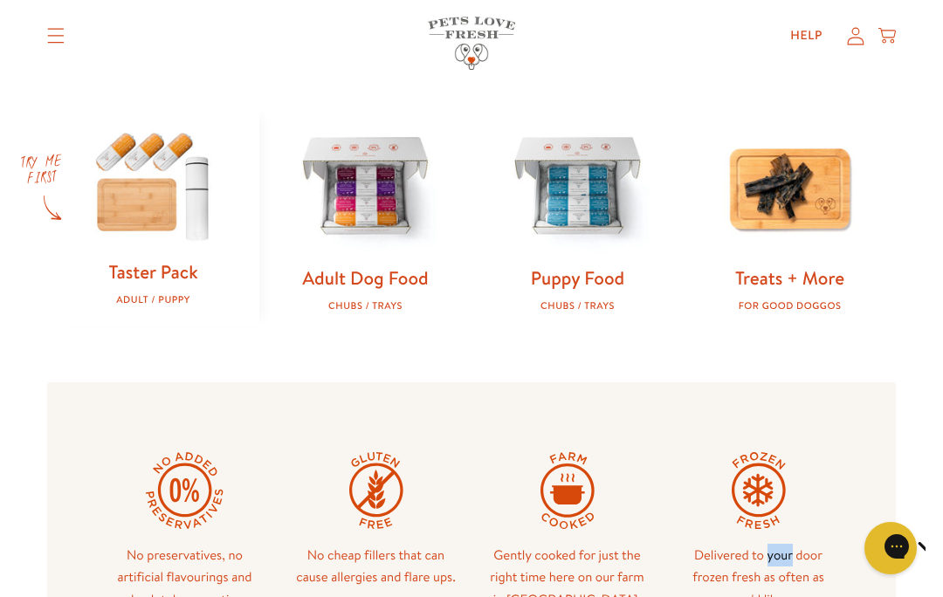
scroll to position [525, 0]
click at [360, 286] on link "Adult Dog Food" at bounding box center [365, 277] width 126 height 25
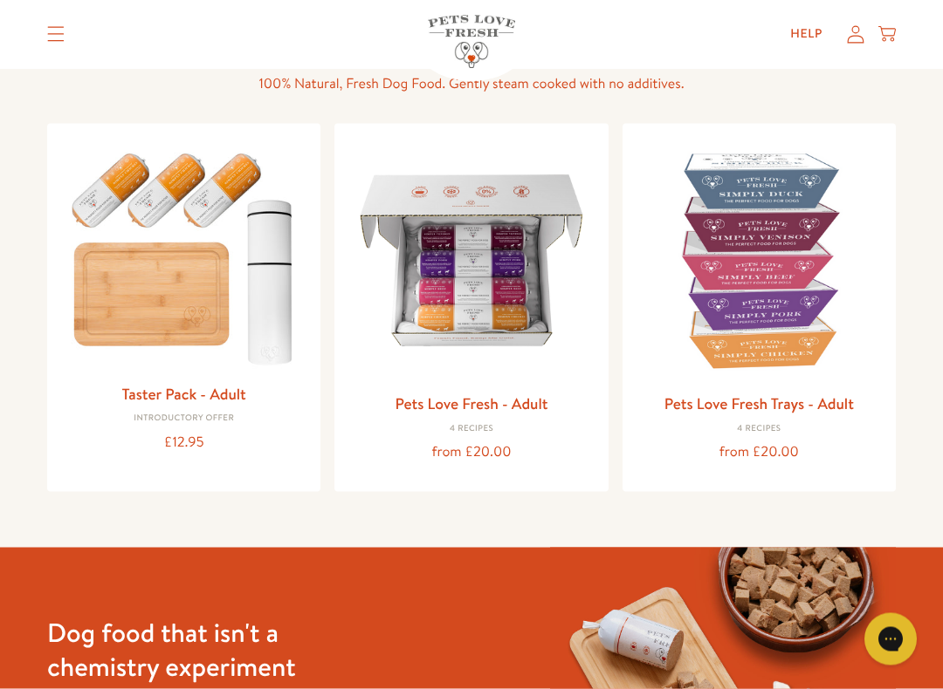
scroll to position [144, 0]
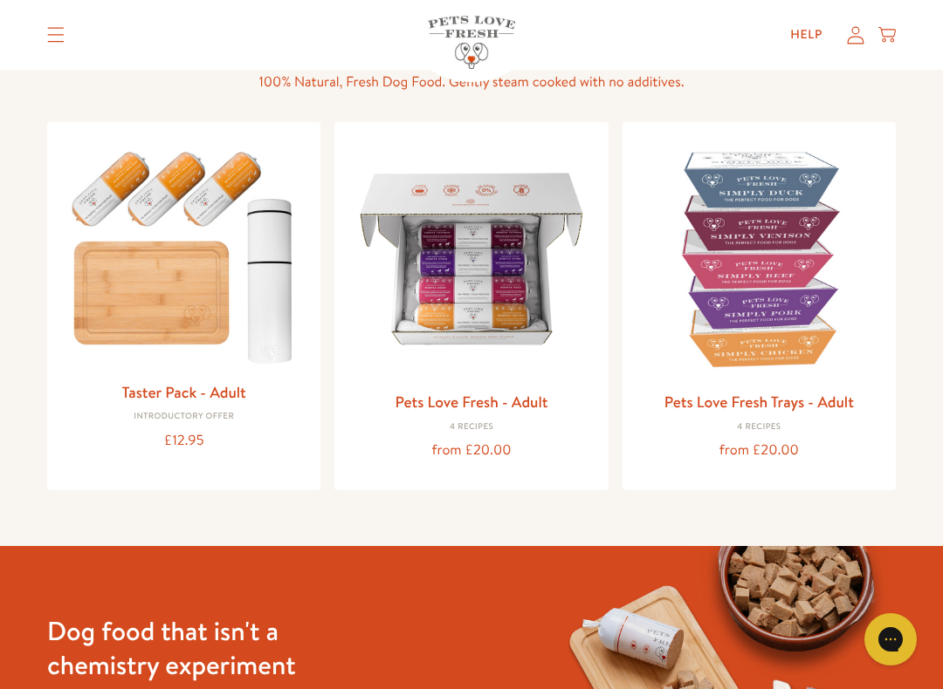
click at [538, 319] on img at bounding box center [470, 258] width 245 height 245
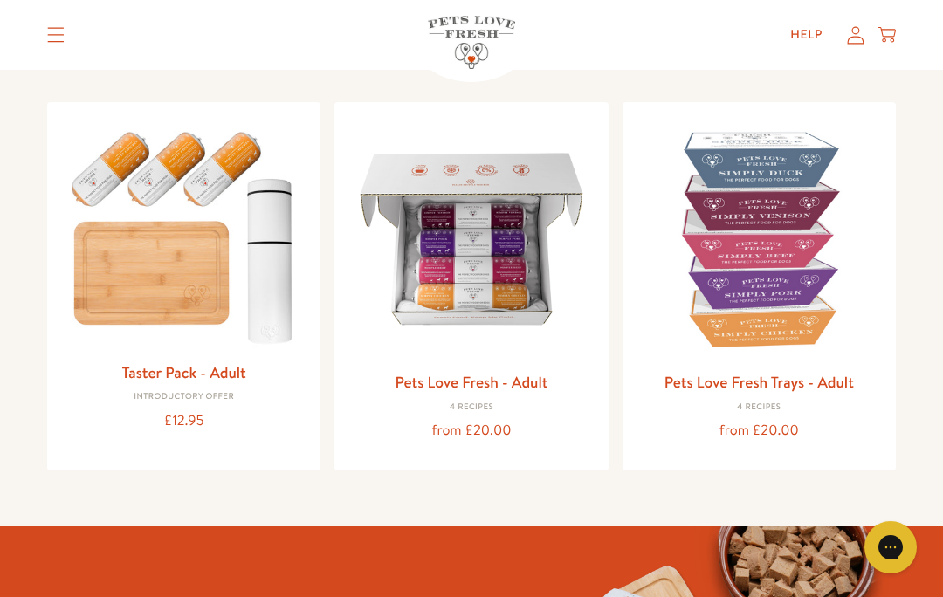
scroll to position [163, 0]
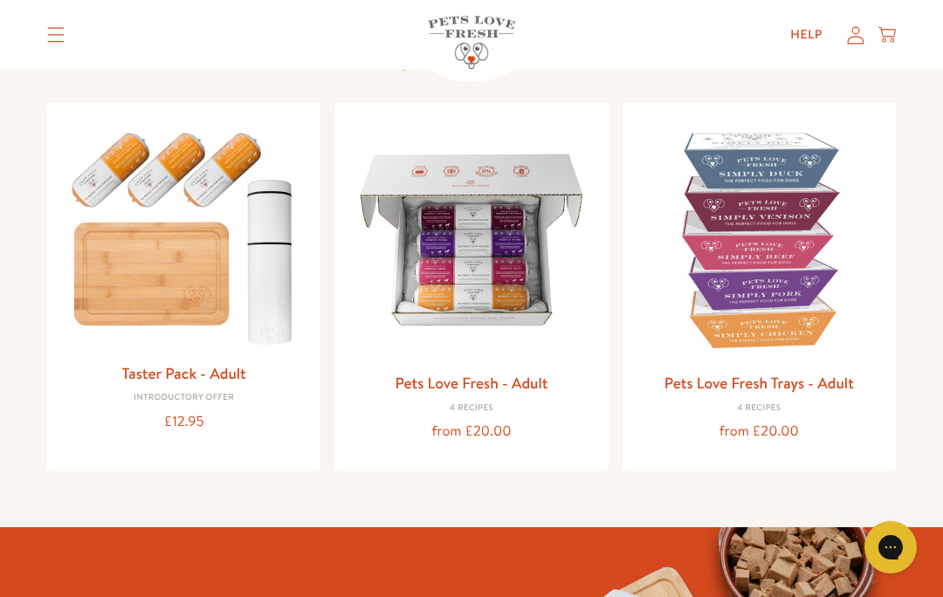
click at [501, 381] on link "Pets Love Fresh - Adult" at bounding box center [470, 383] width 153 height 22
click at [237, 167] on img at bounding box center [183, 235] width 245 height 236
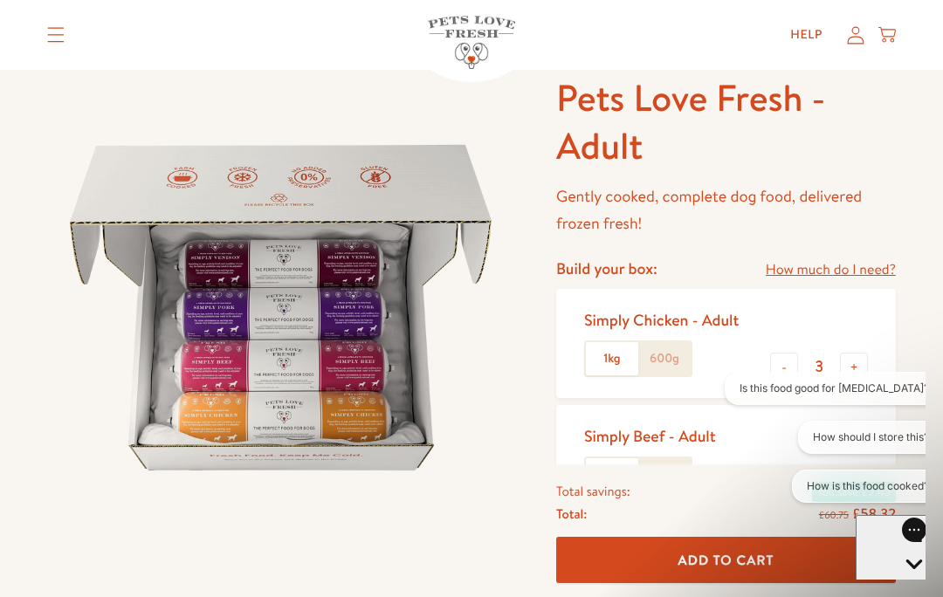
scroll to position [88, 0]
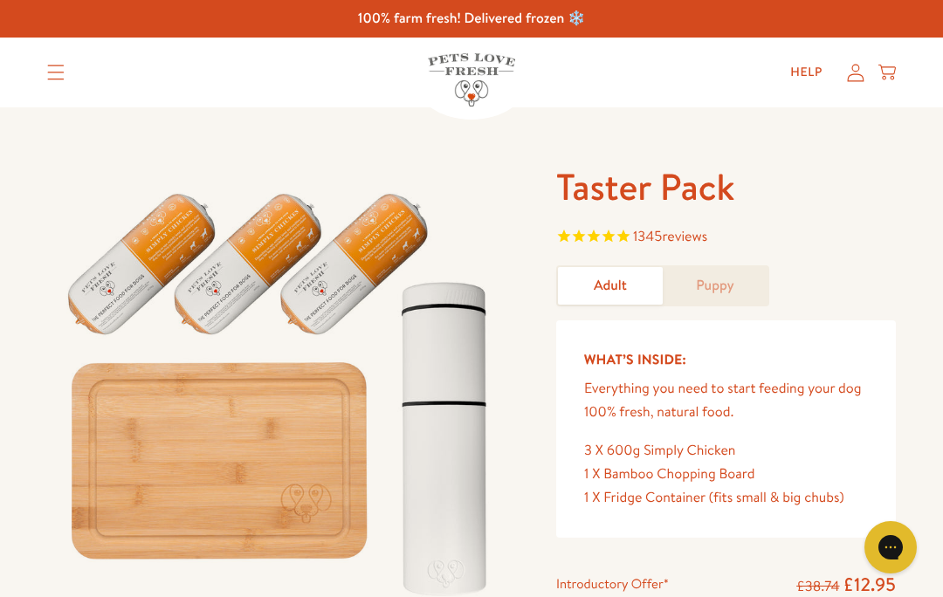
click at [351, 257] on img at bounding box center [280, 387] width 467 height 448
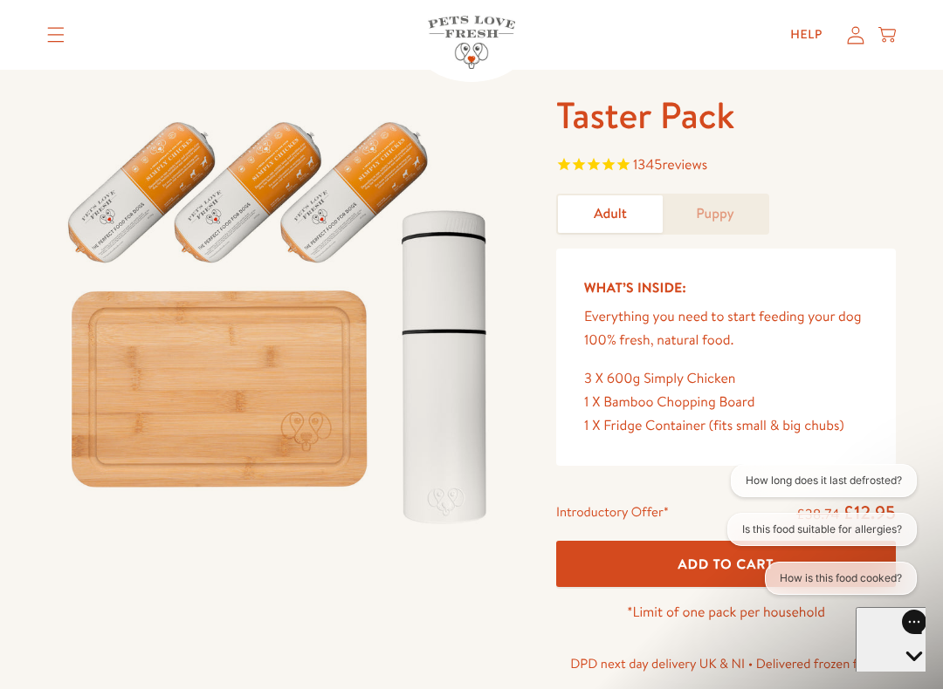
click at [83, 596] on div at bounding box center [294, 393] width 495 height 603
click at [65, 596] on div at bounding box center [294, 393] width 495 height 603
click at [905, 596] on icon "Open gorgias live chat" at bounding box center [913, 686] width 17 height 17
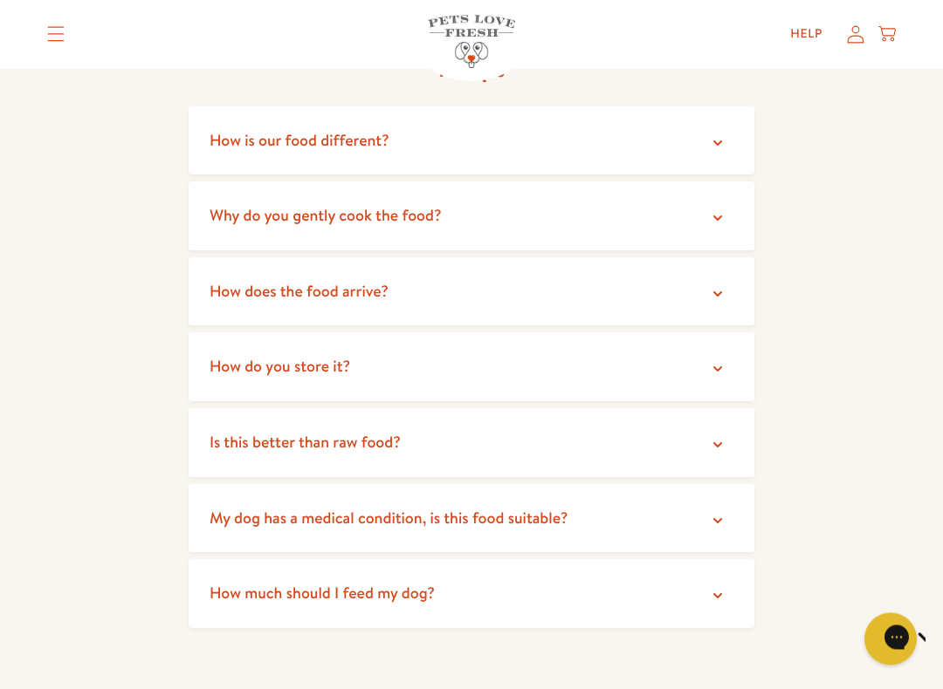
scroll to position [3110, 0]
click at [357, 333] on summary "How do you store it?" at bounding box center [472, 367] width 566 height 69
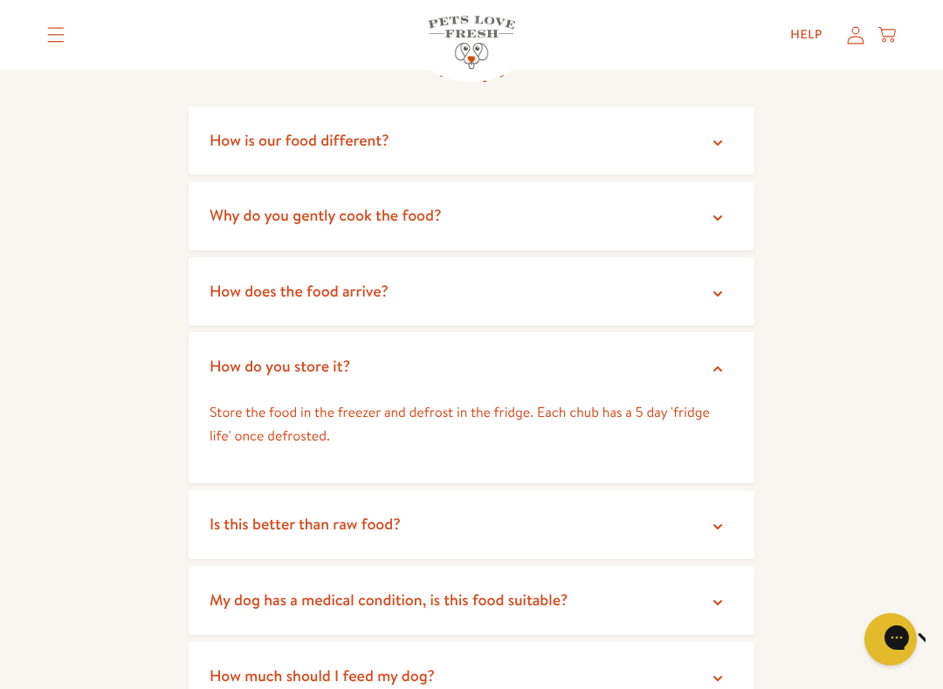
click at [678, 490] on summary "Is this better than raw food?" at bounding box center [472, 524] width 566 height 69
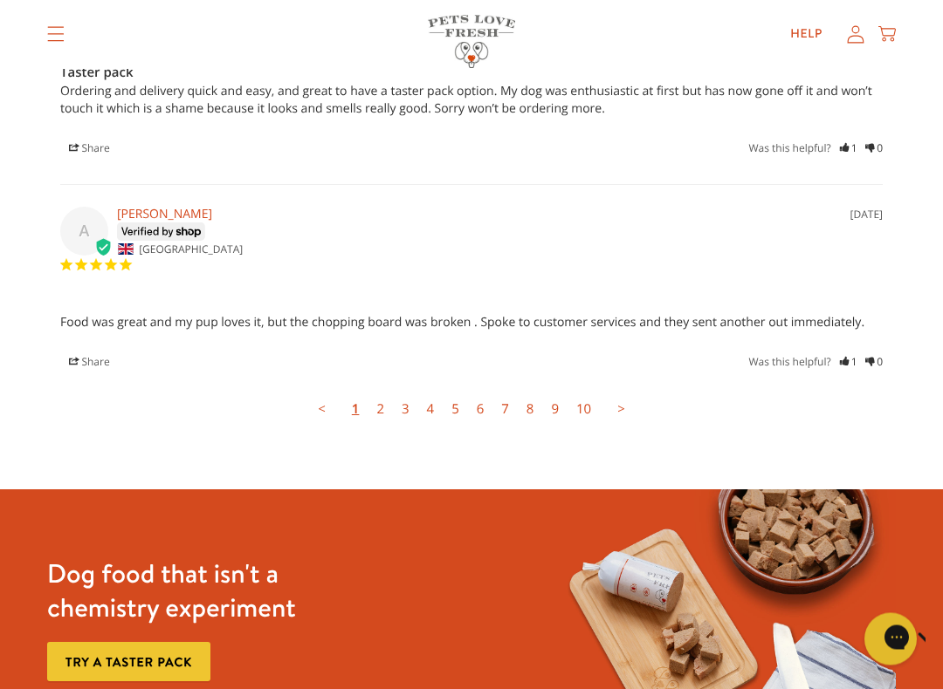
scroll to position [5034, 0]
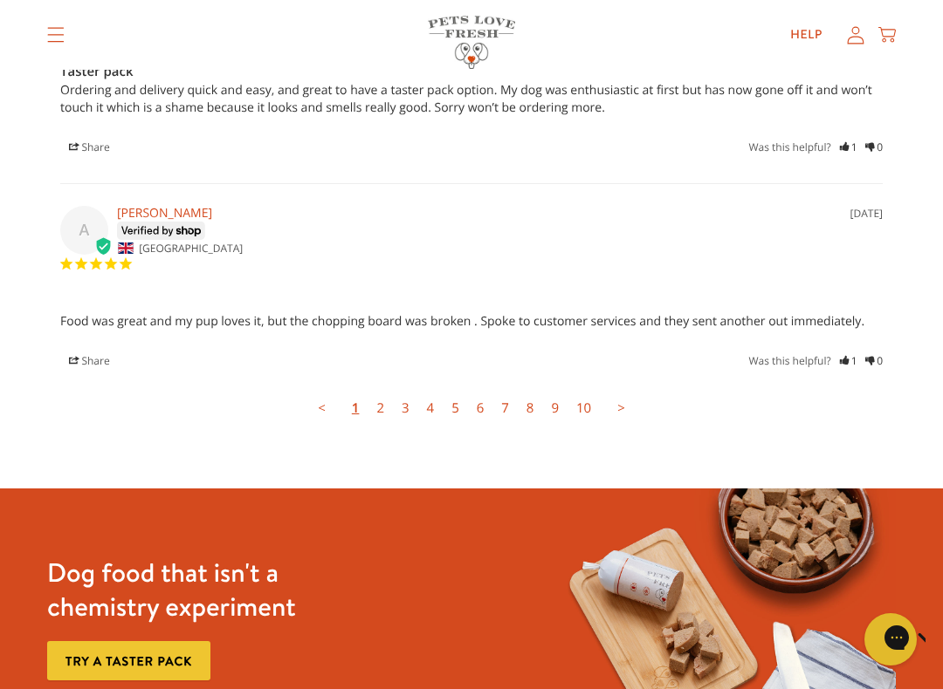
click at [748, 300] on div "Food was great and my pup loves it, but the chopping board was broken . Spoke t…" at bounding box center [471, 335] width 822 height 70
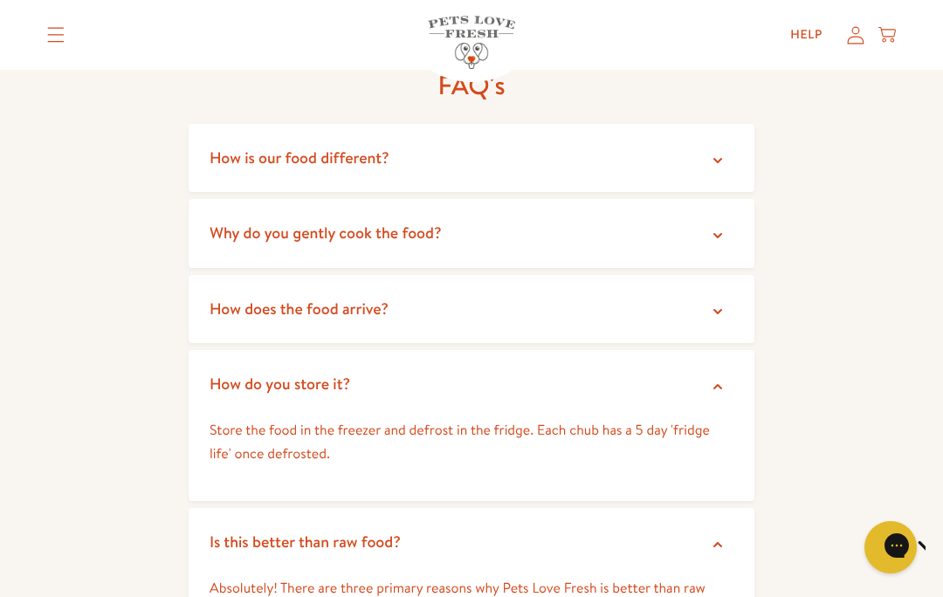
scroll to position [3083, 0]
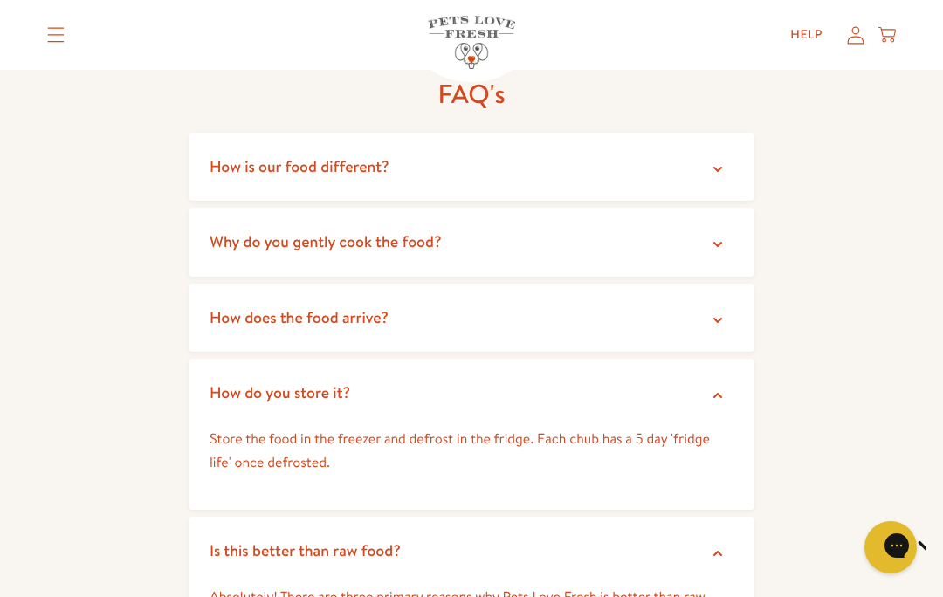
click at [626, 362] on summary "How do you store it?" at bounding box center [472, 393] width 566 height 69
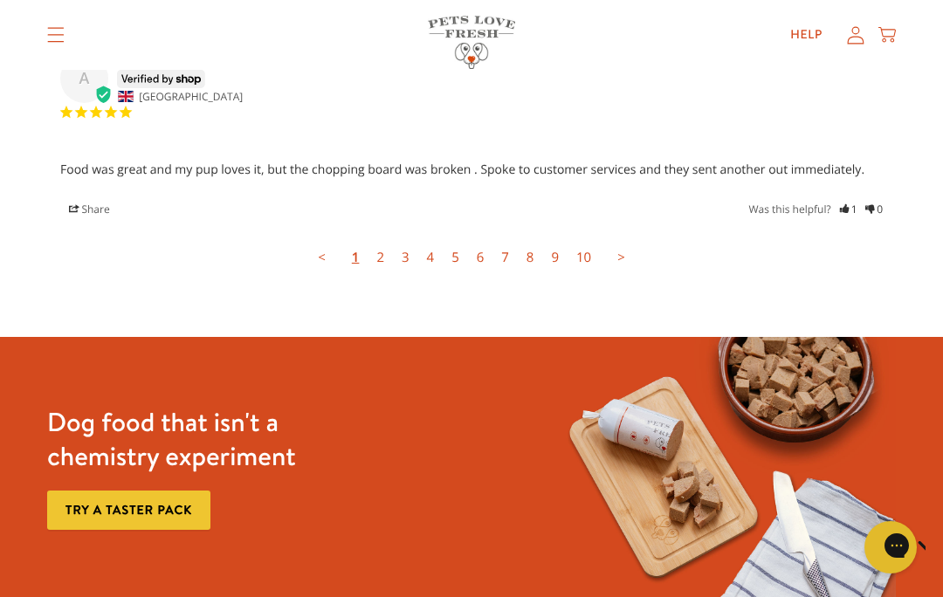
scroll to position [5061, 0]
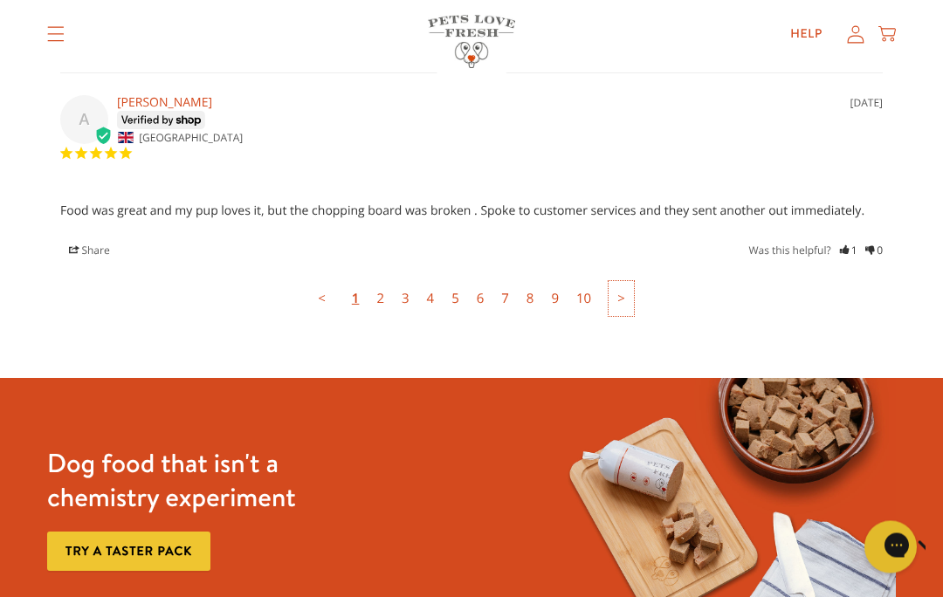
click at [620, 282] on link ">" at bounding box center [620, 299] width 25 height 35
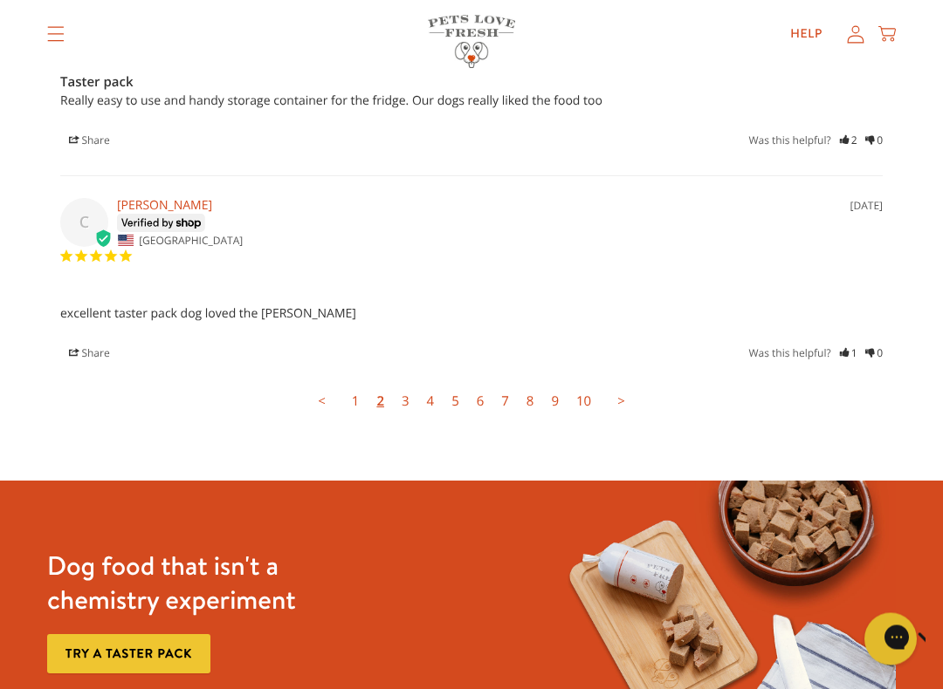
scroll to position [4919, 0]
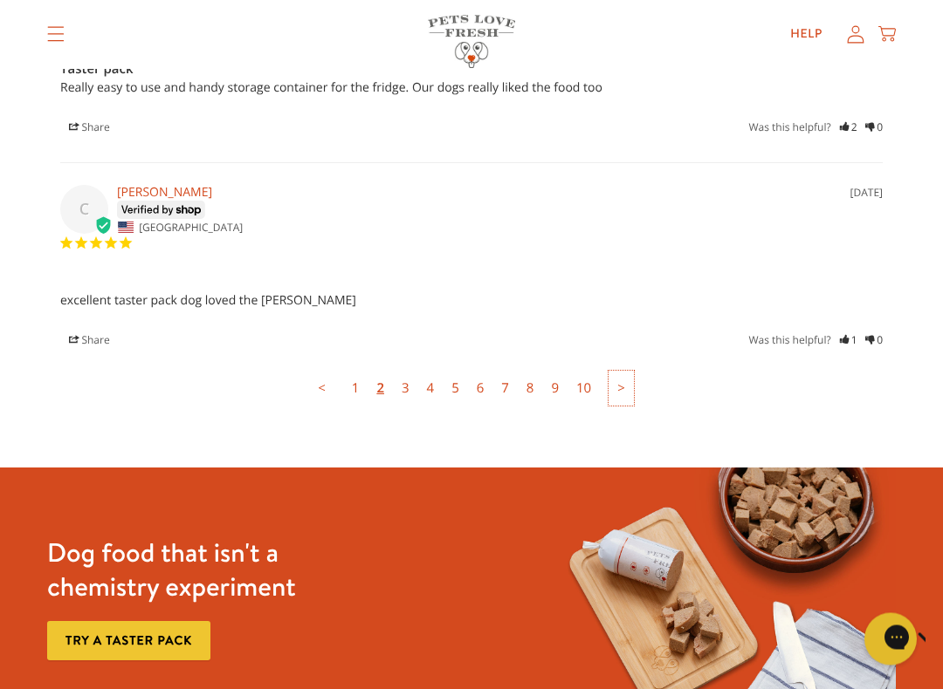
click at [626, 372] on link ">" at bounding box center [620, 389] width 25 height 35
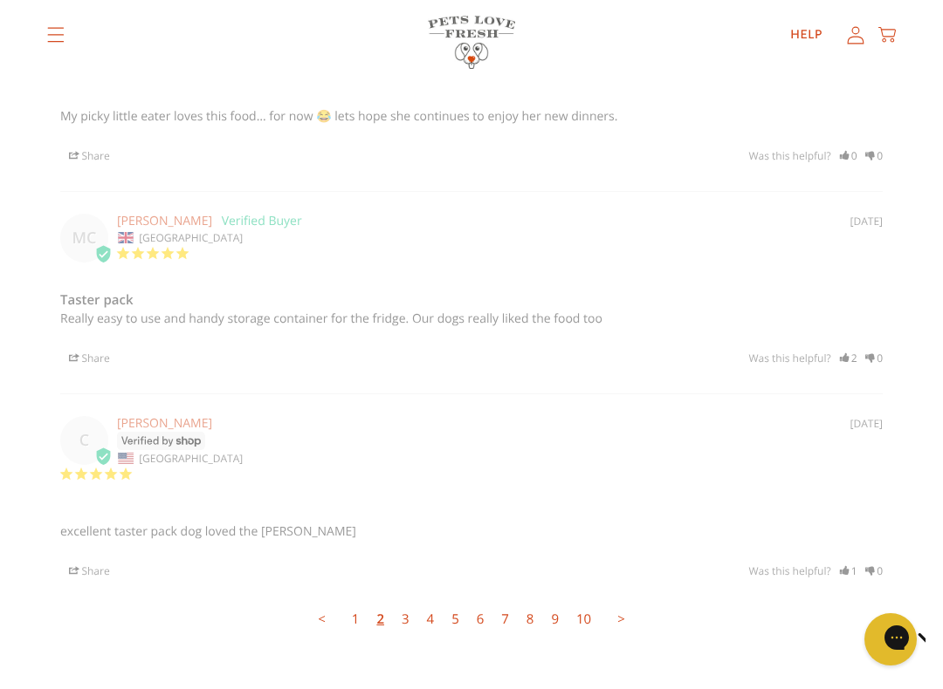
click at [614, 416] on div "C [DATE] [PERSON_NAME] [GEOGRAPHIC_DATA]" at bounding box center [471, 450] width 822 height 69
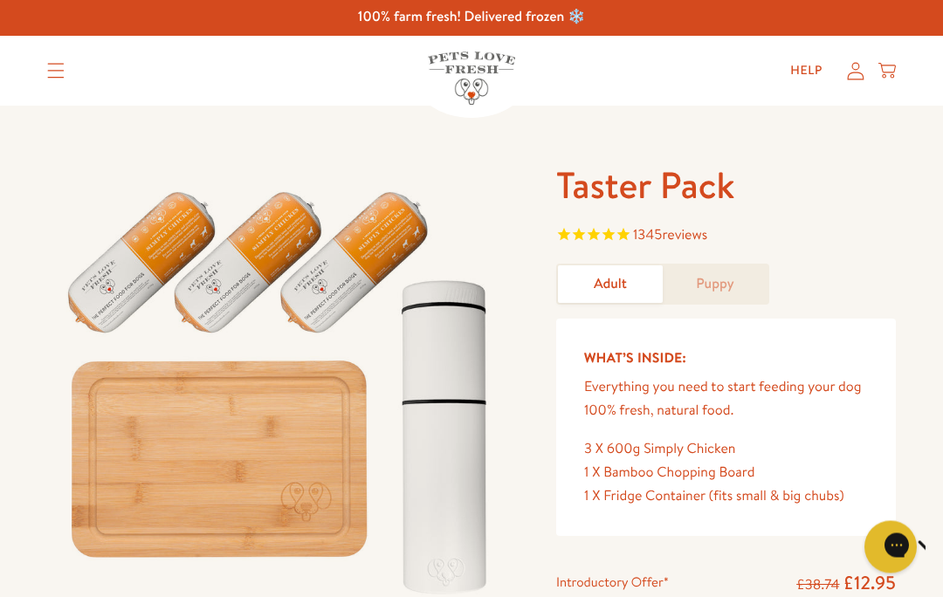
scroll to position [0, 0]
